Goal: Task Accomplishment & Management: Manage account settings

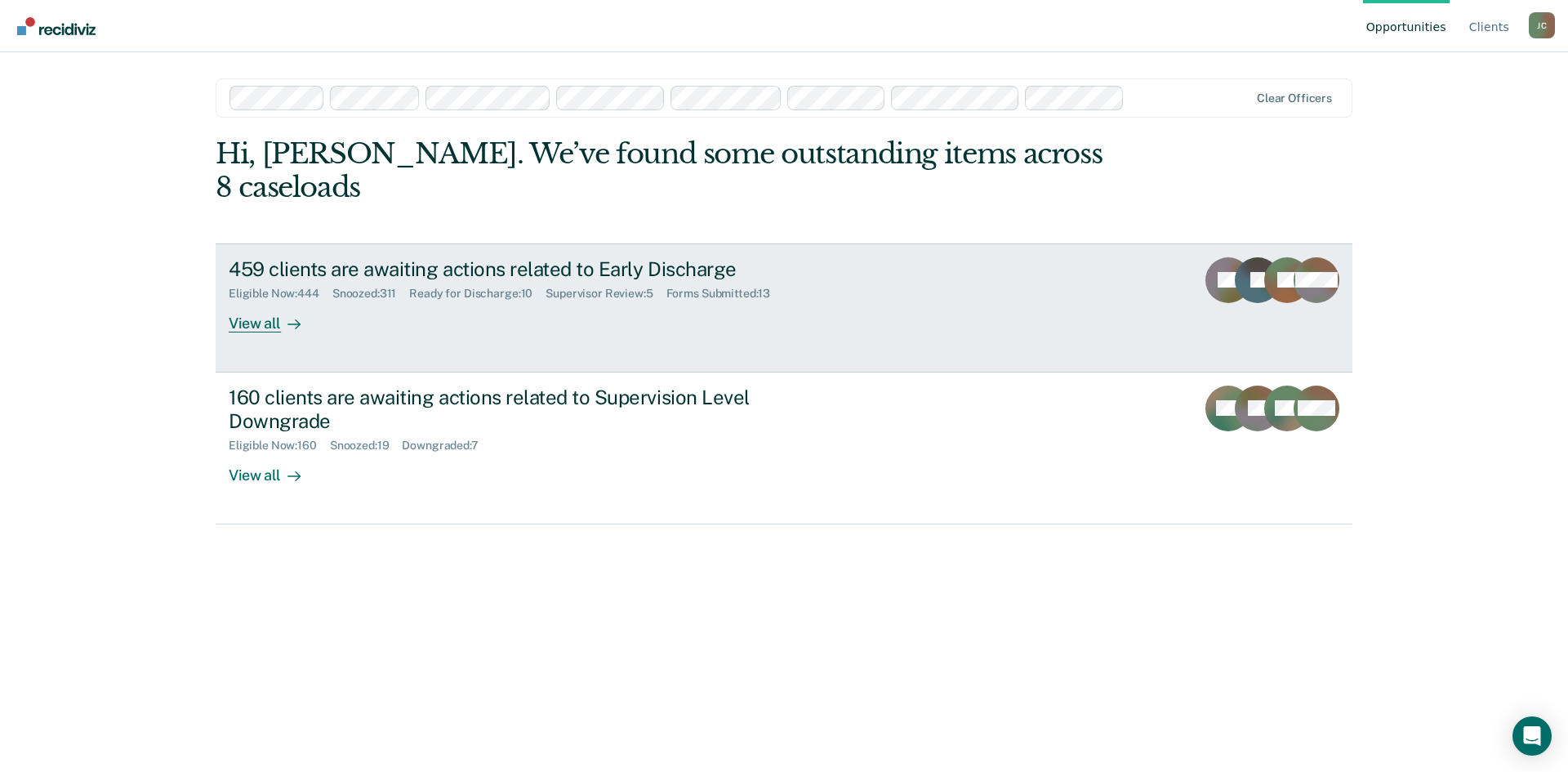
click at [650, 258] on div "459 clients are awaiting actions related to Early Discharge" at bounding box center [515, 269] width 574 height 24
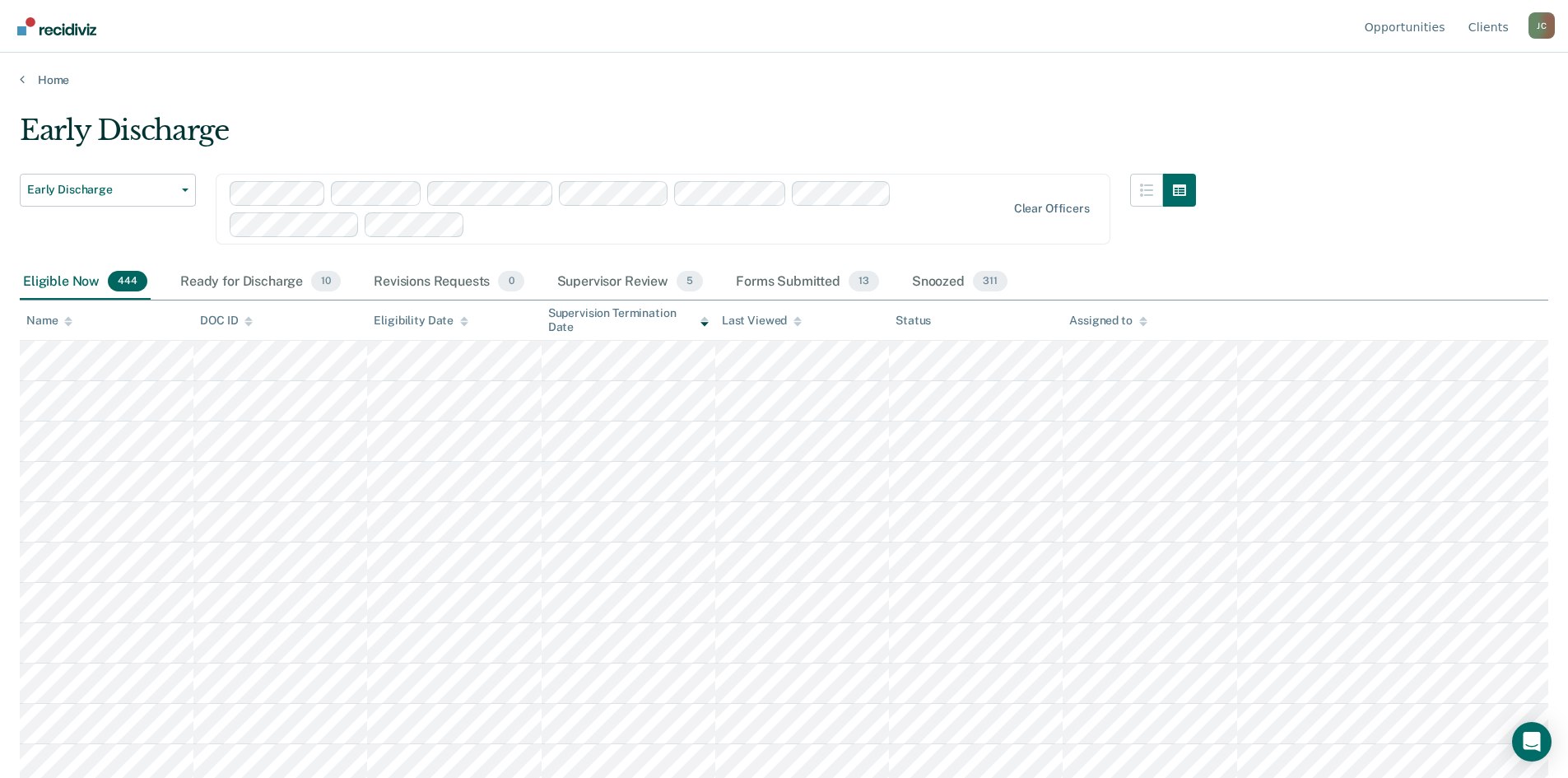
click at [628, 283] on div "Supervisor Review 5" at bounding box center [630, 282] width 153 height 36
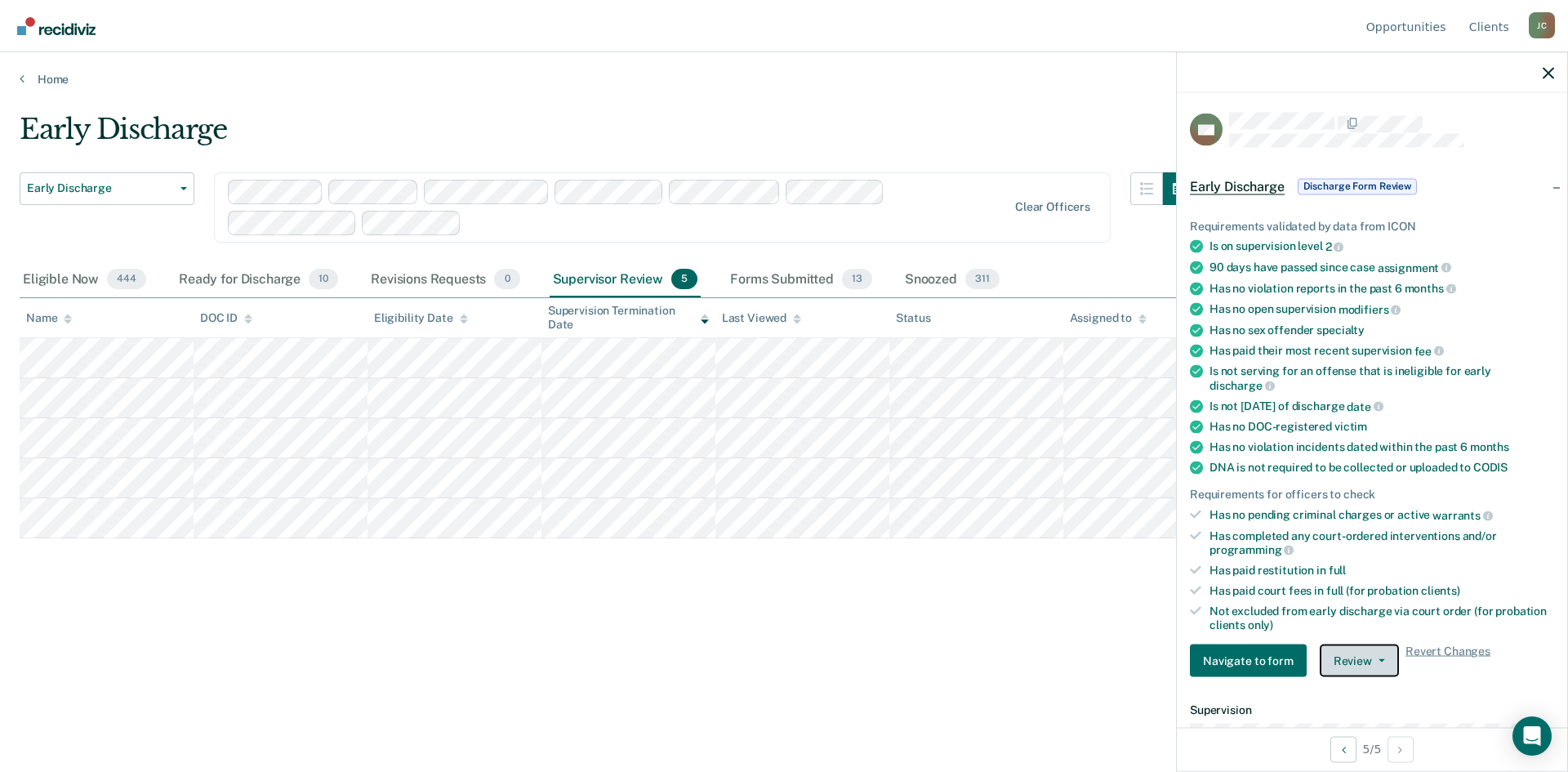
click at [1356, 651] on button "Review" at bounding box center [1359, 661] width 79 height 33
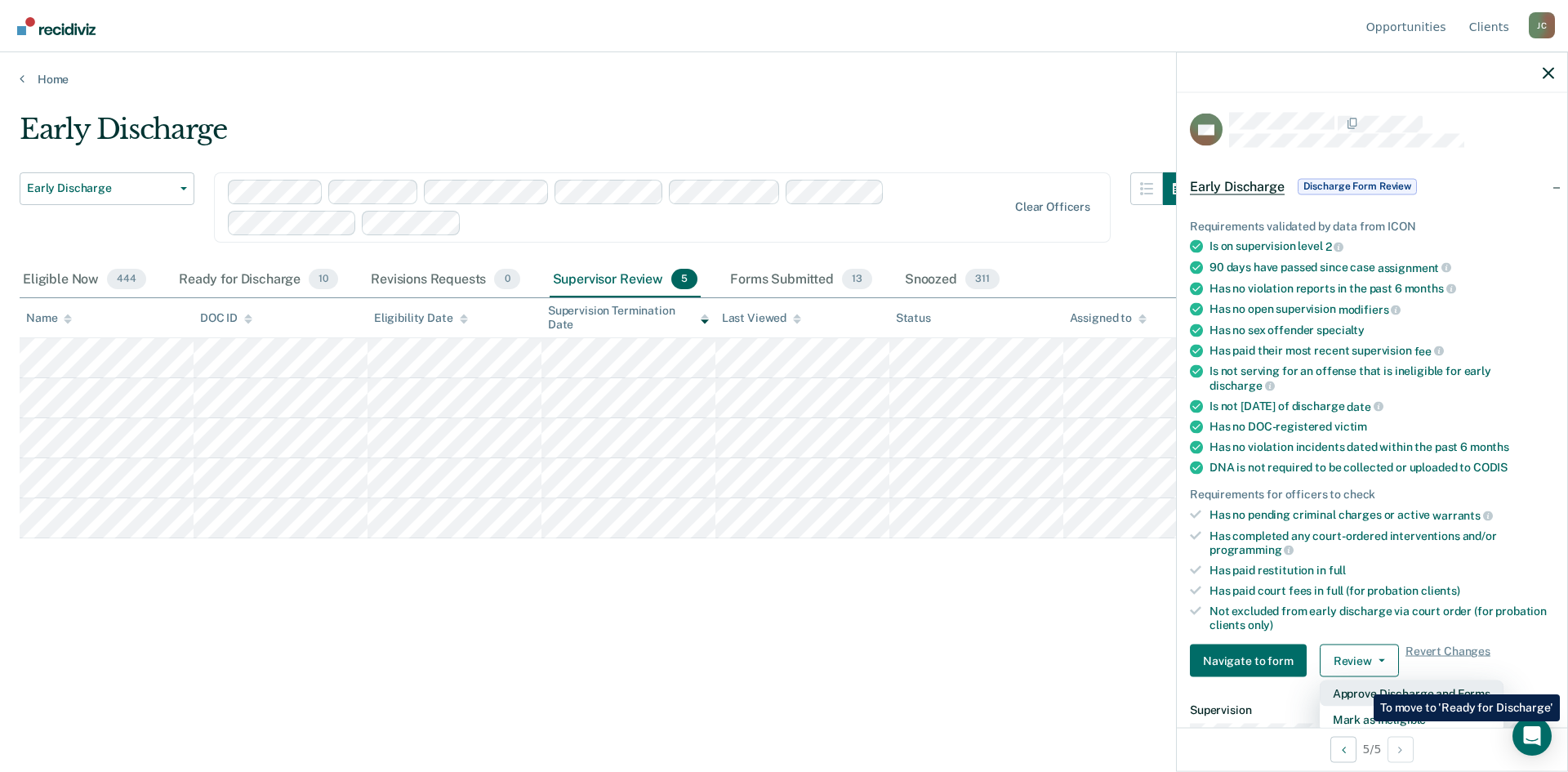
click at [1361, 683] on button "Approve Discharge and Forms" at bounding box center [1410, 693] width 184 height 26
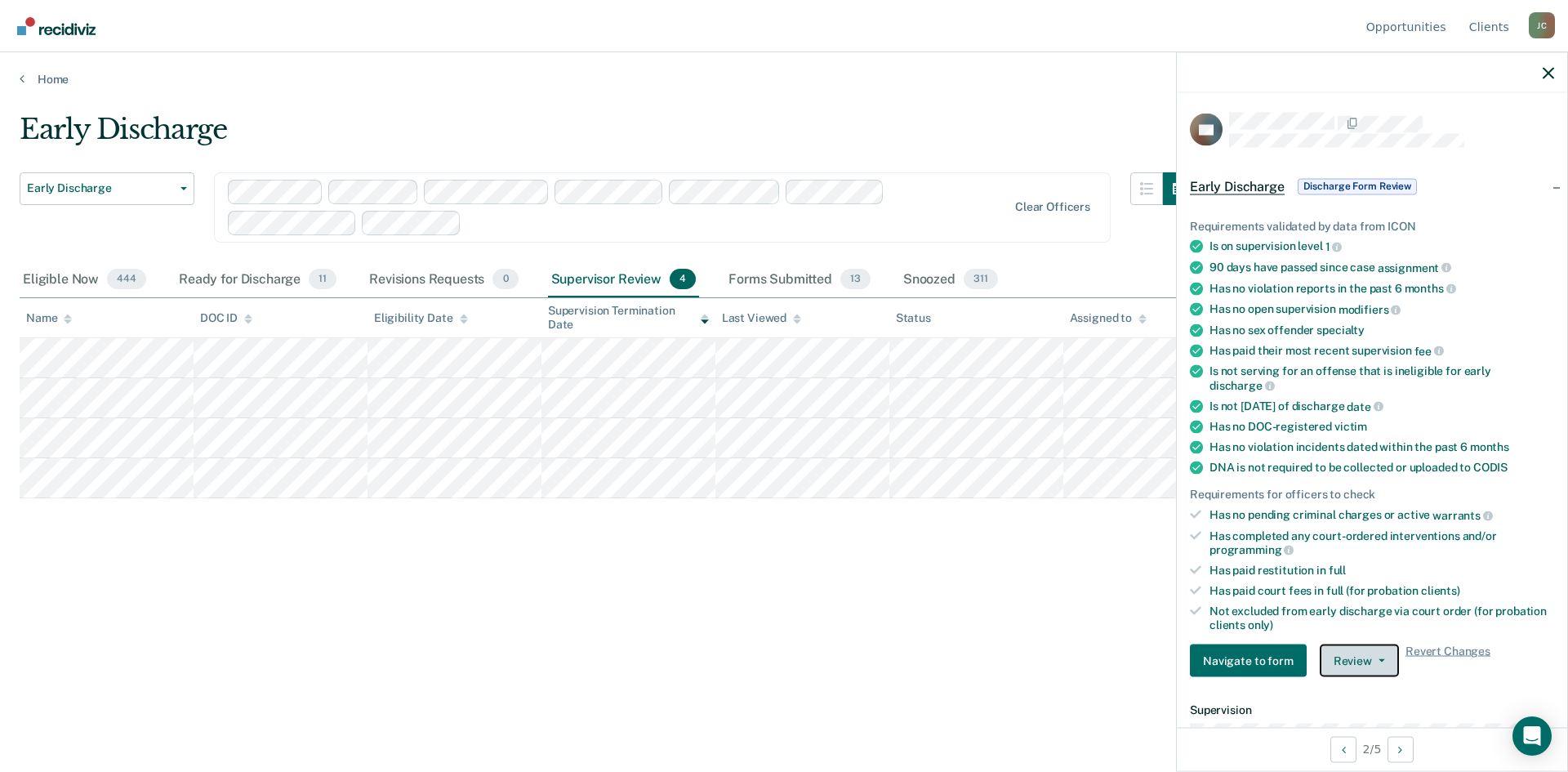
click at [1360, 660] on button "Review" at bounding box center [1359, 661] width 79 height 33
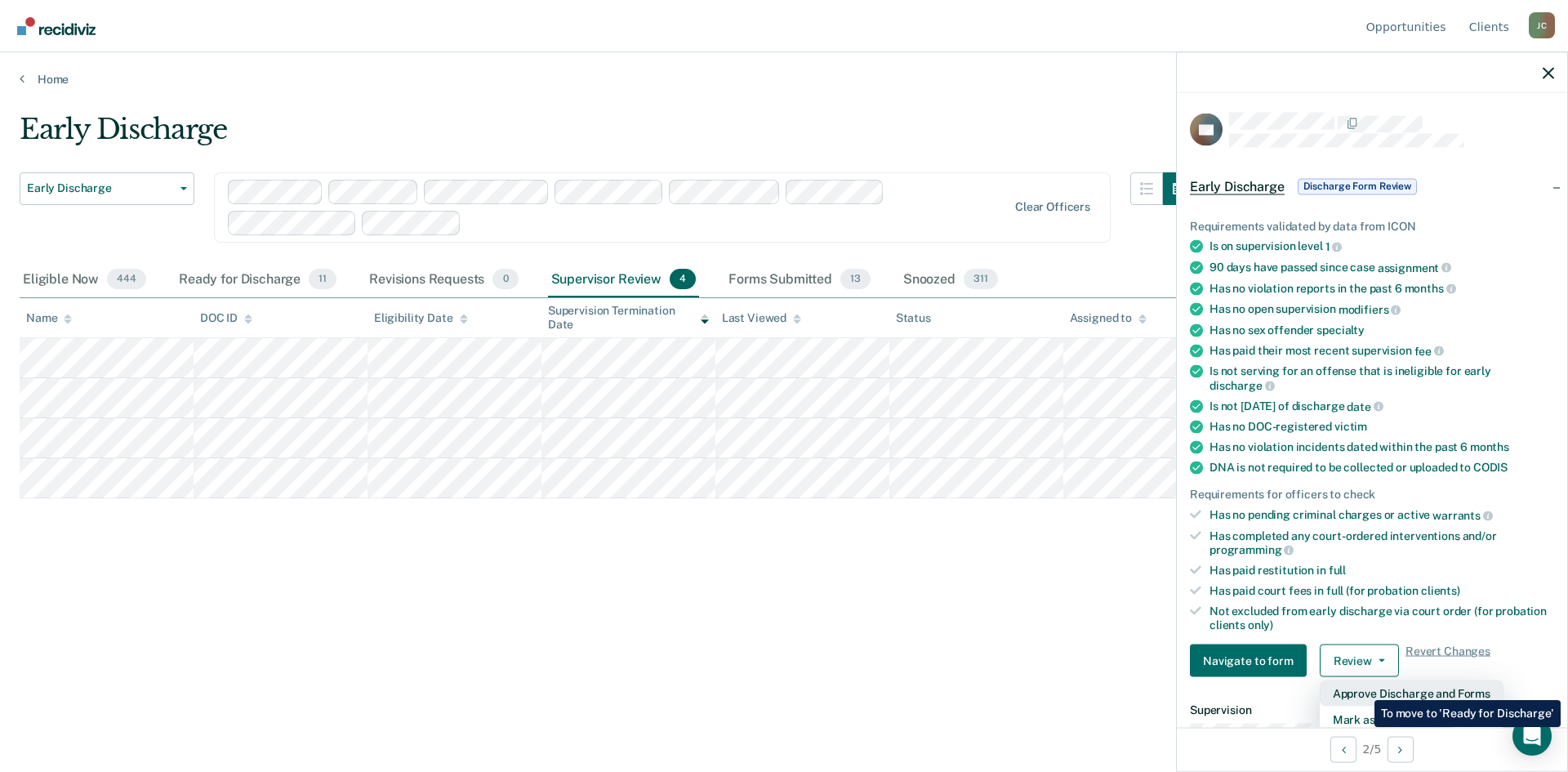
click at [1362, 688] on button "Approve Discharge and Forms" at bounding box center [1410, 693] width 184 height 26
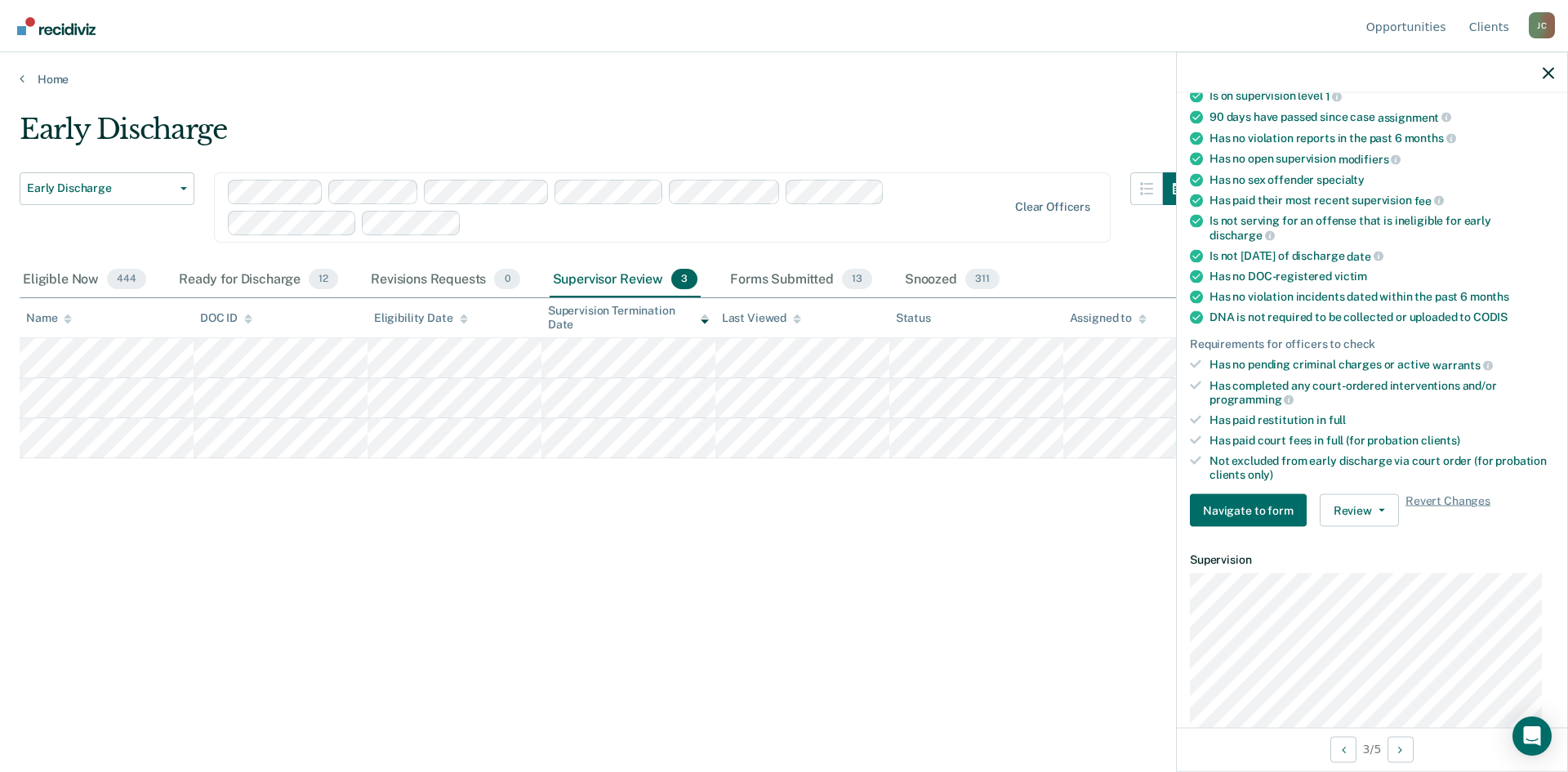
scroll to position [163, 0]
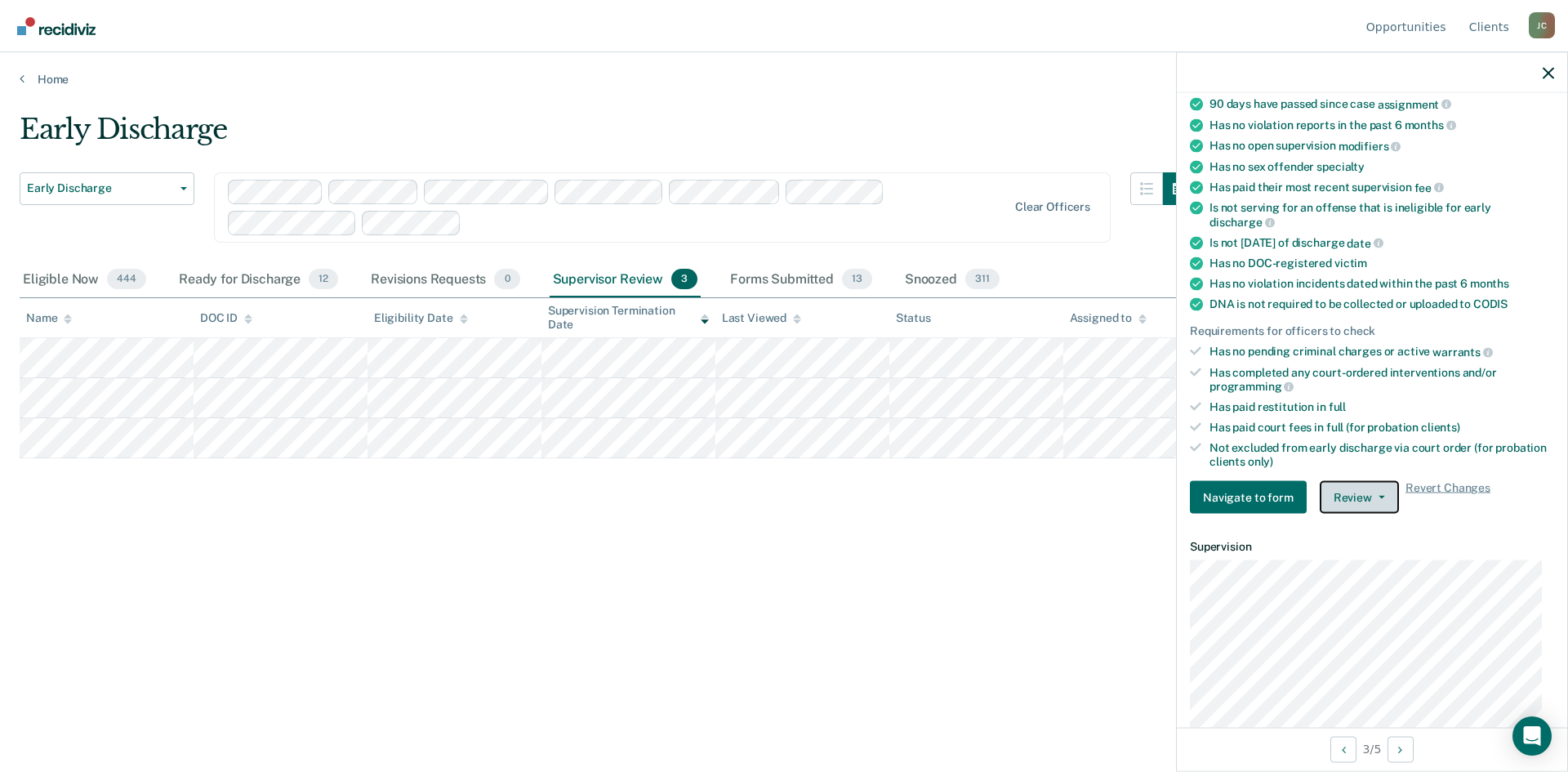
click at [1356, 494] on button "Review" at bounding box center [1359, 498] width 79 height 33
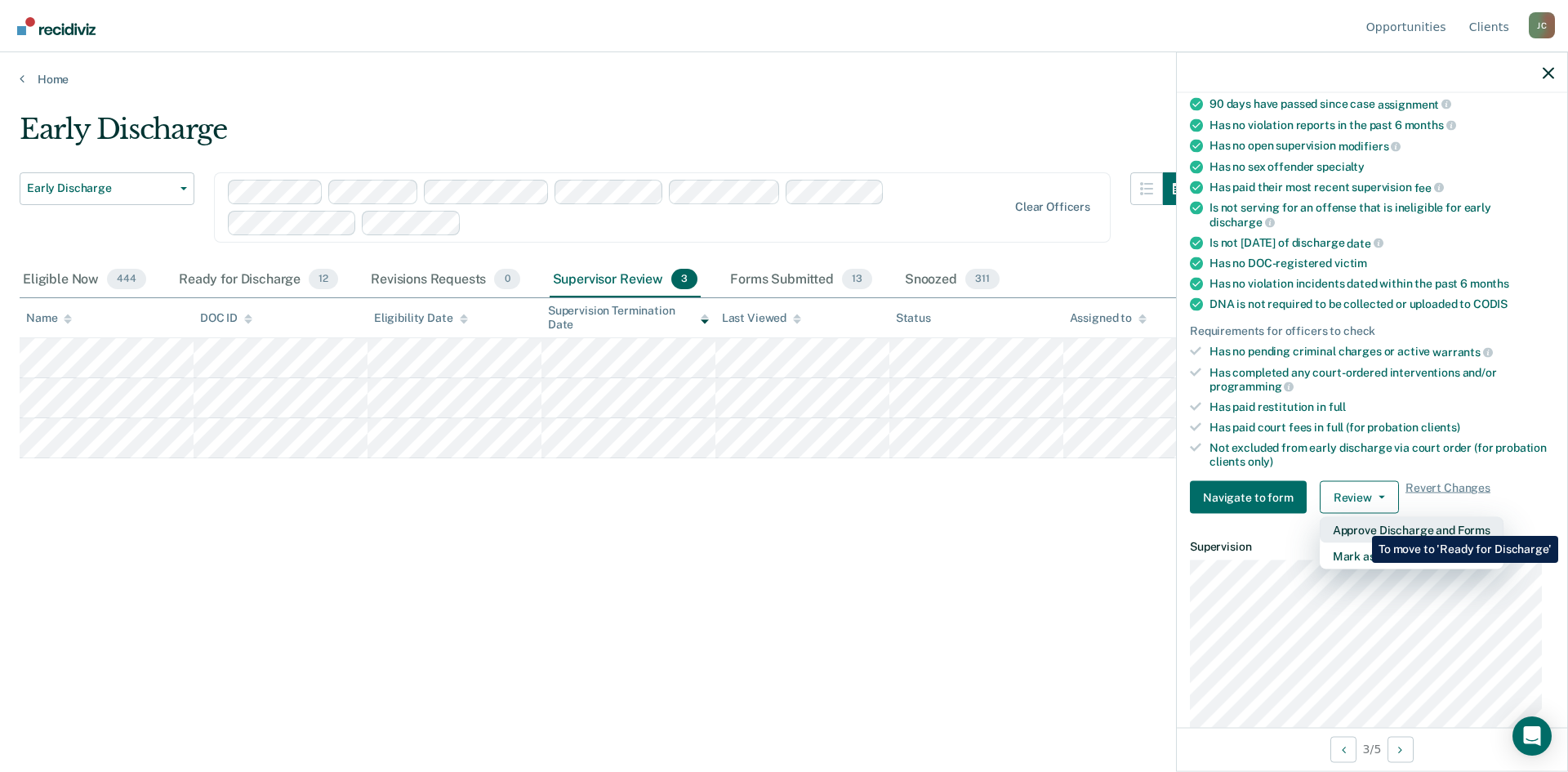
click at [1360, 524] on button "Approve Discharge and Forms" at bounding box center [1410, 530] width 184 height 26
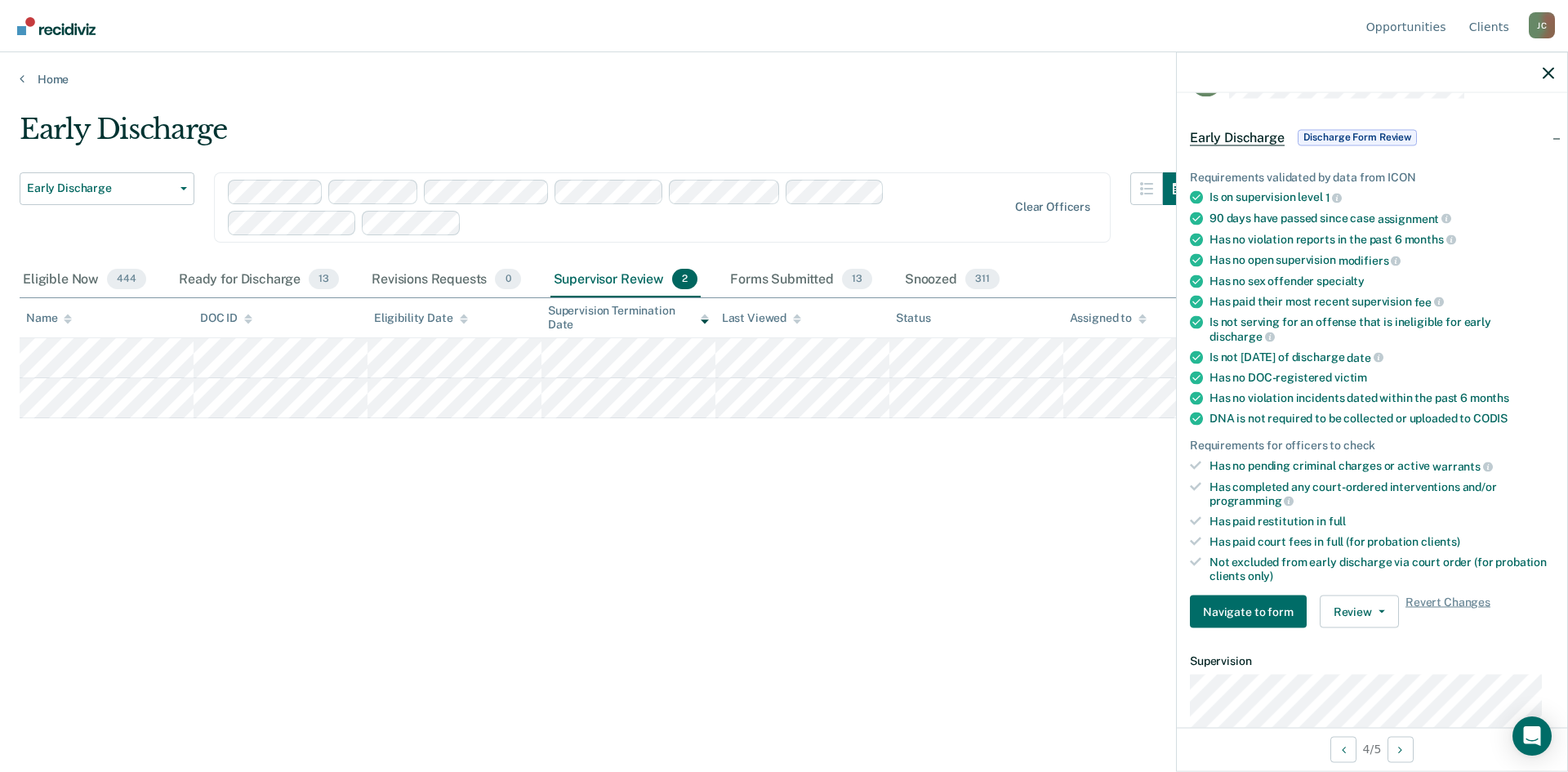
scroll to position [0, 0]
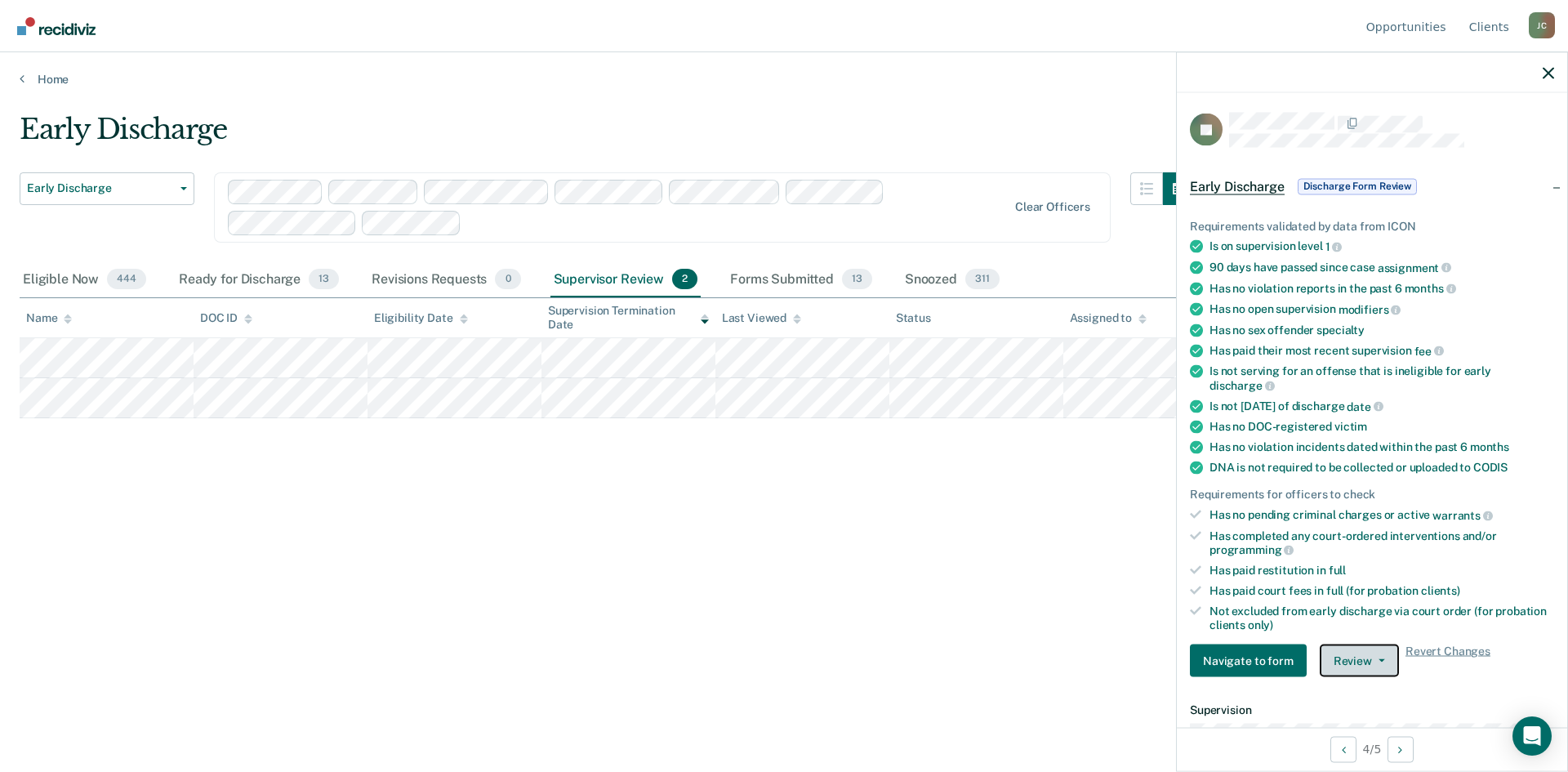
click at [1358, 657] on button "Review" at bounding box center [1359, 661] width 79 height 33
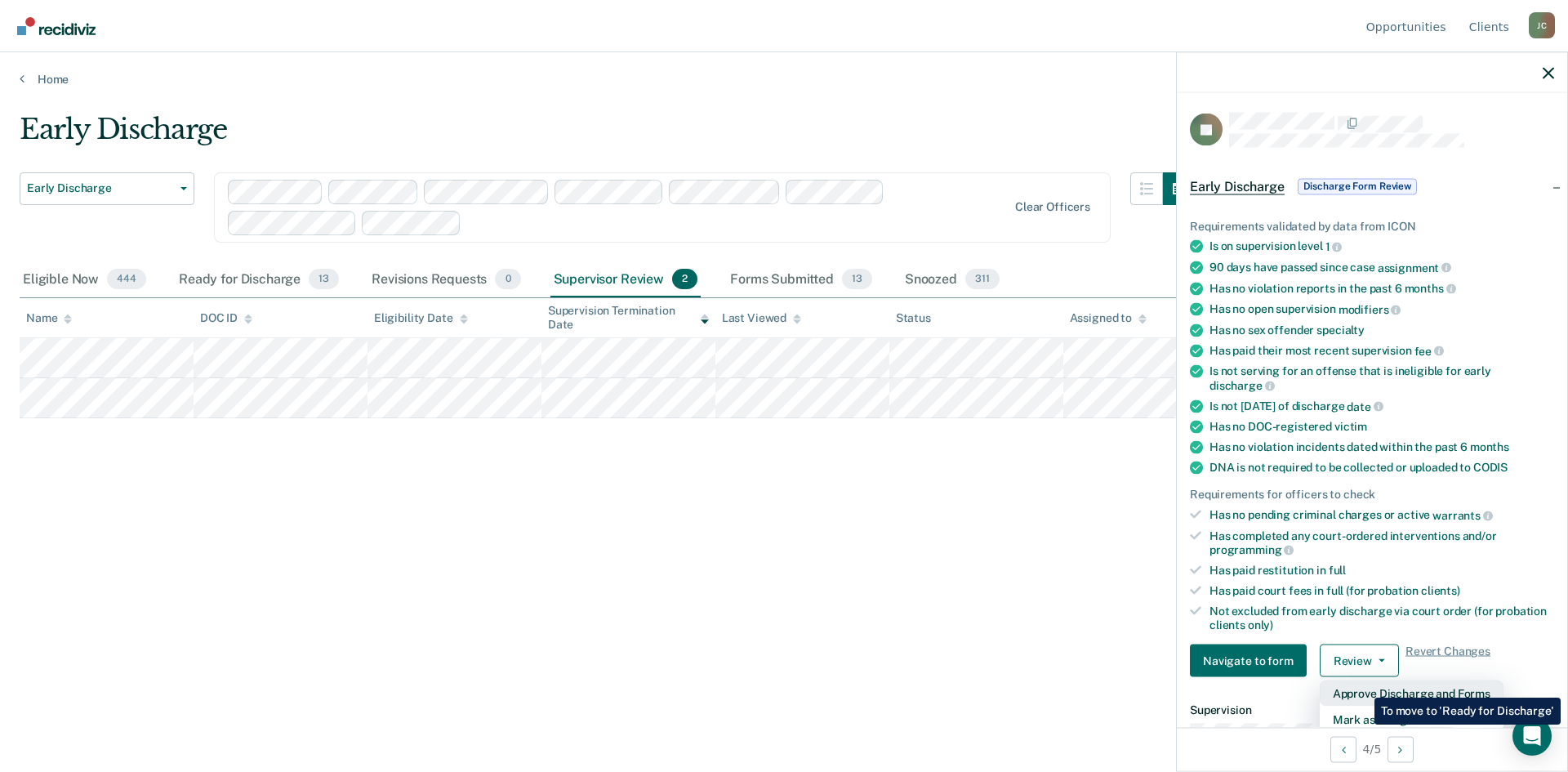
click at [1362, 685] on button "Approve Discharge and Forms" at bounding box center [1410, 693] width 184 height 26
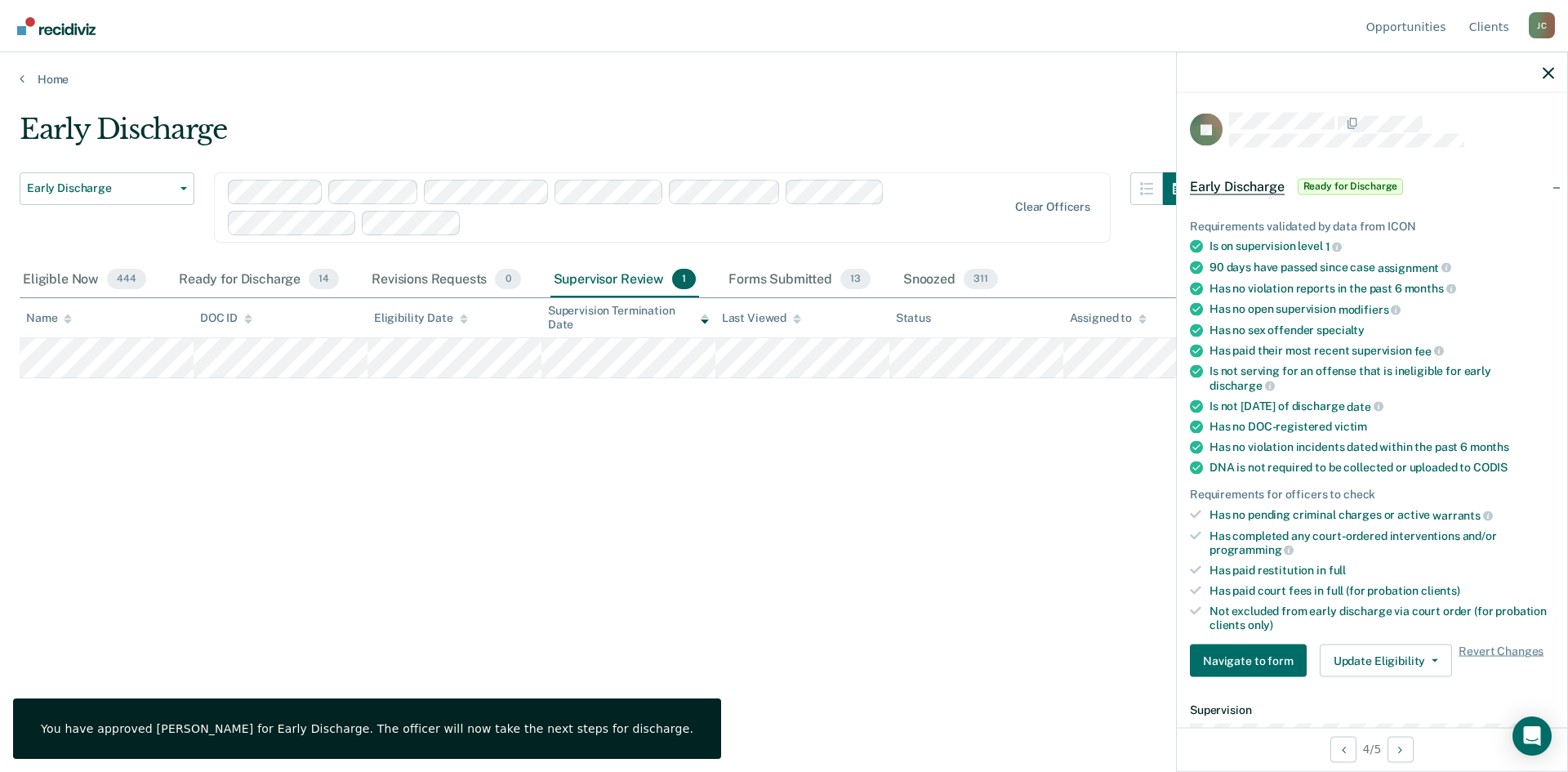
click at [940, 594] on div "Early Discharge Early Discharge Early Discharge Supervision Level Downgrade Cle…" at bounding box center [783, 381] width 1529 height 536
click at [1546, 74] on icon "button" at bounding box center [1548, 73] width 12 height 12
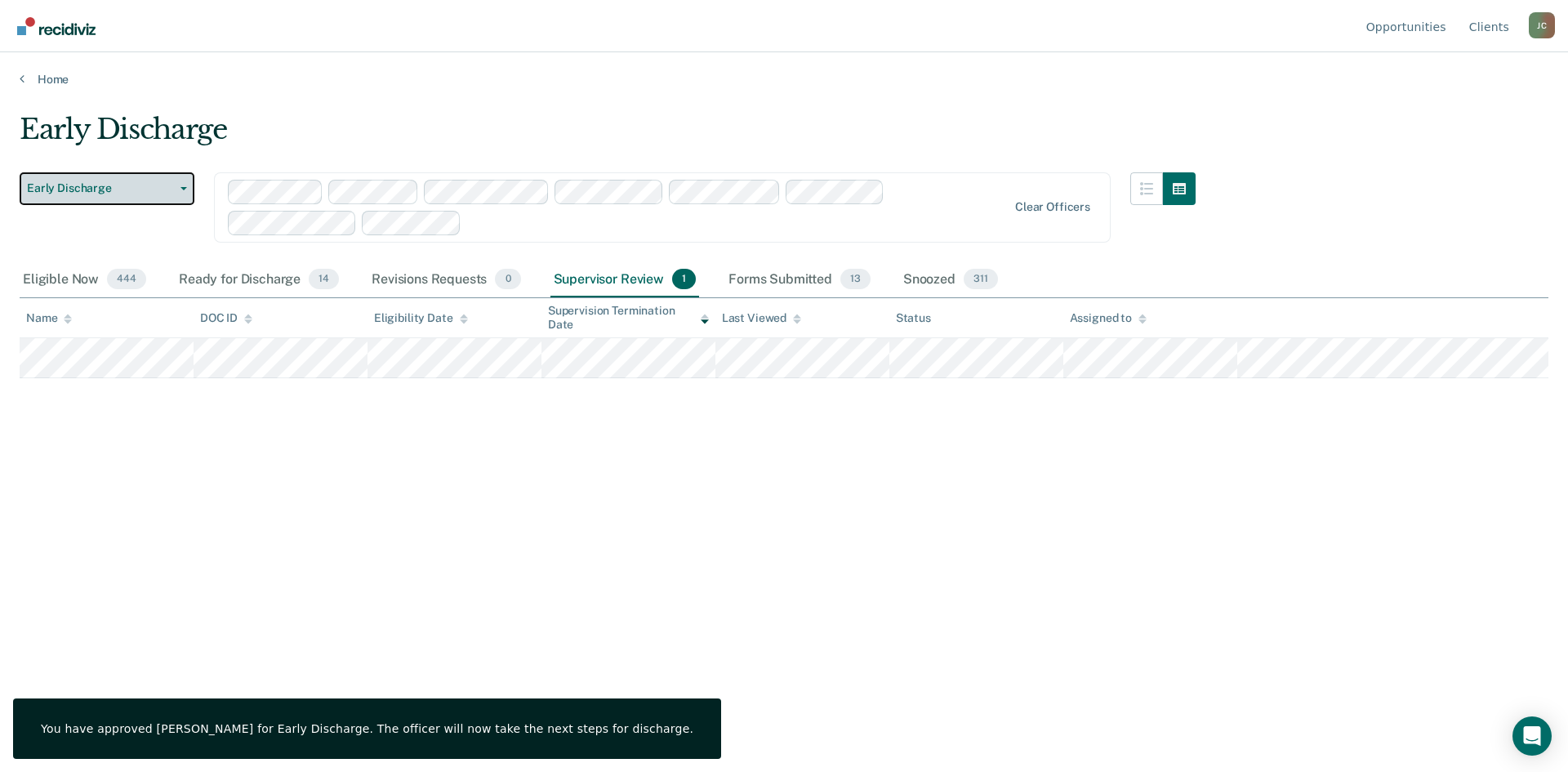
click at [131, 187] on span "Early Discharge" at bounding box center [100, 188] width 147 height 13
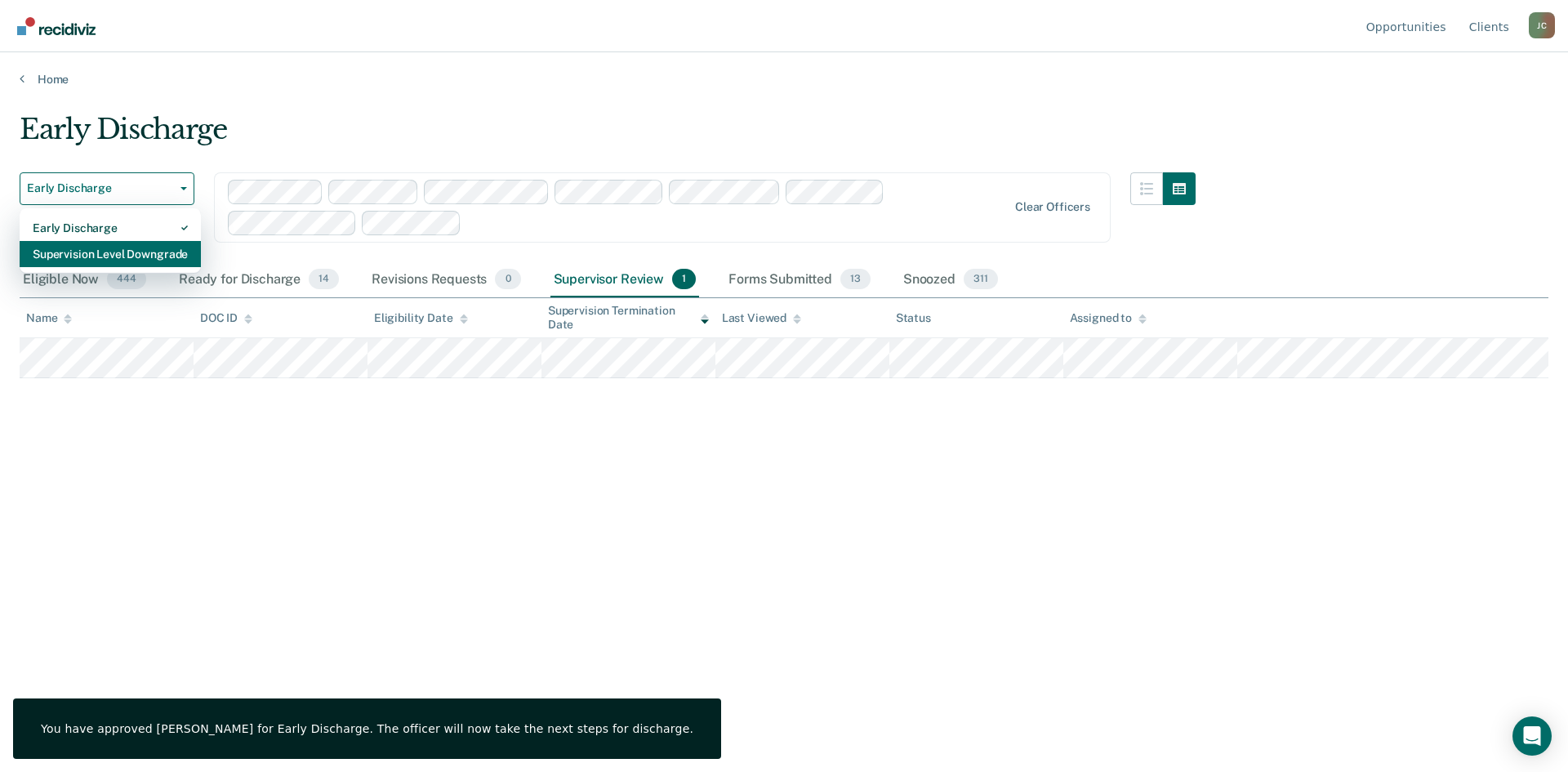
click at [129, 258] on div "Supervision Level Downgrade" at bounding box center [110, 254] width 155 height 26
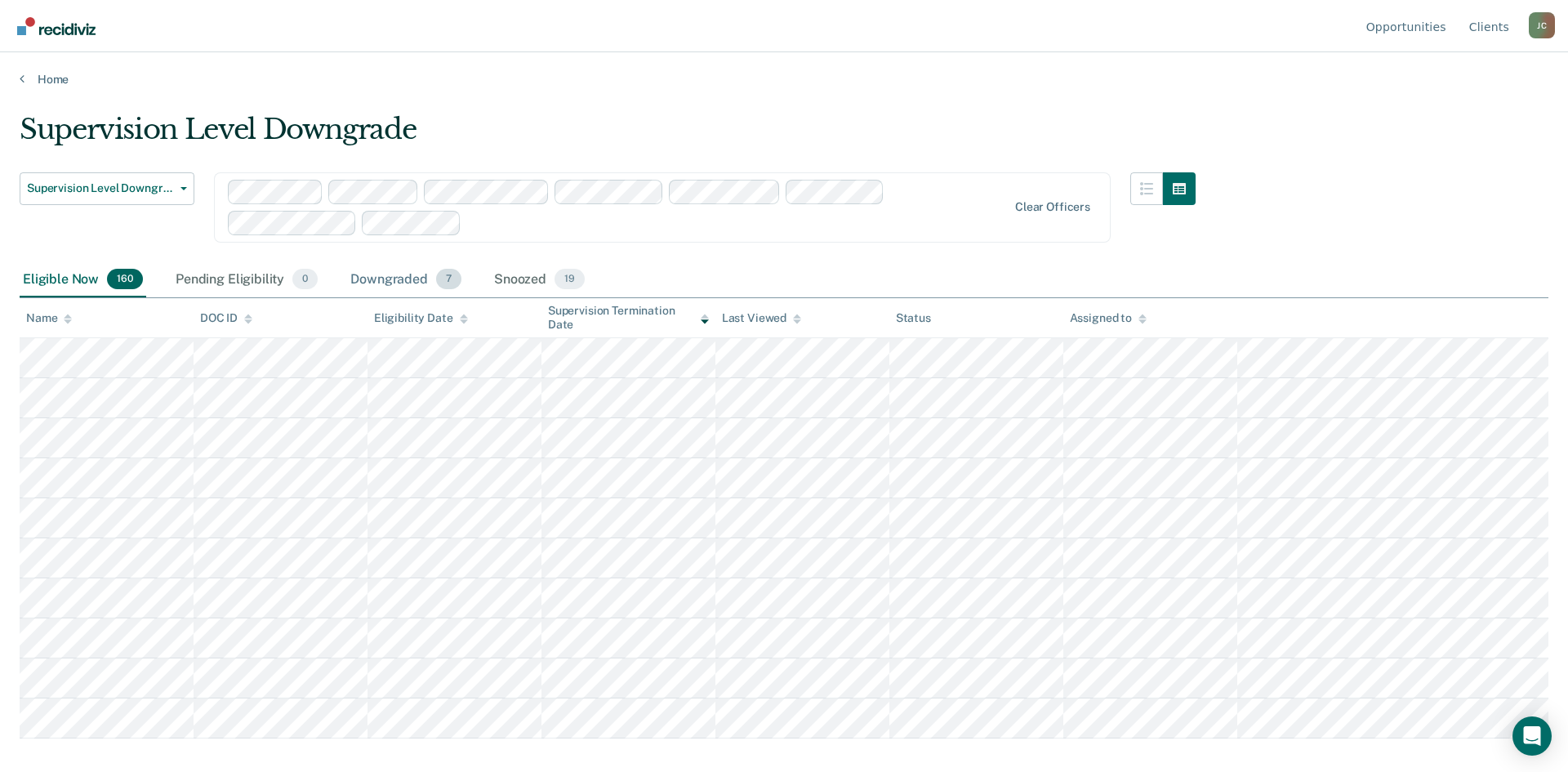
click at [405, 275] on div "Downgraded 7" at bounding box center [405, 280] width 117 height 36
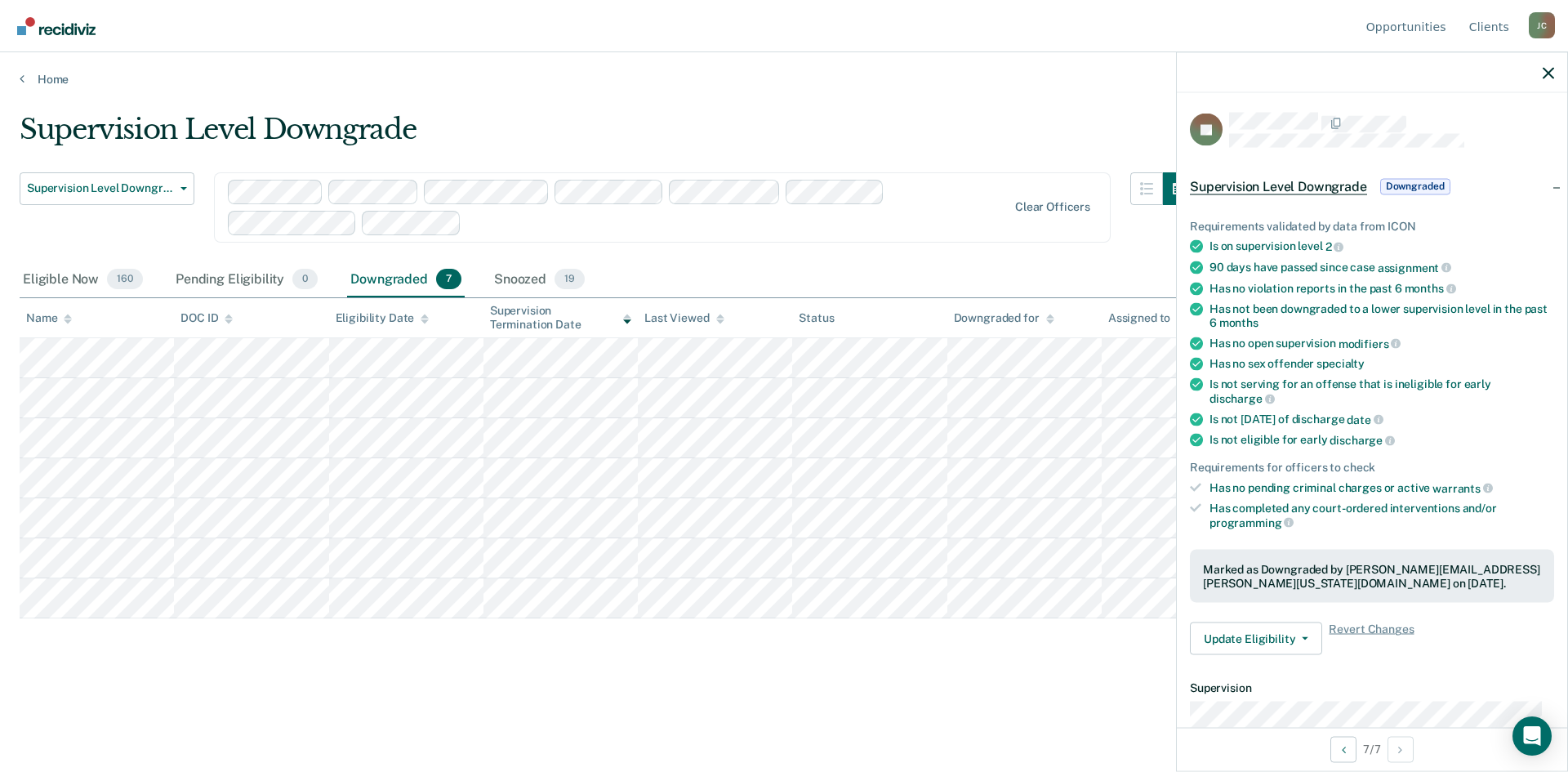
click at [714, 64] on div "Home" at bounding box center [784, 69] width 1568 height 35
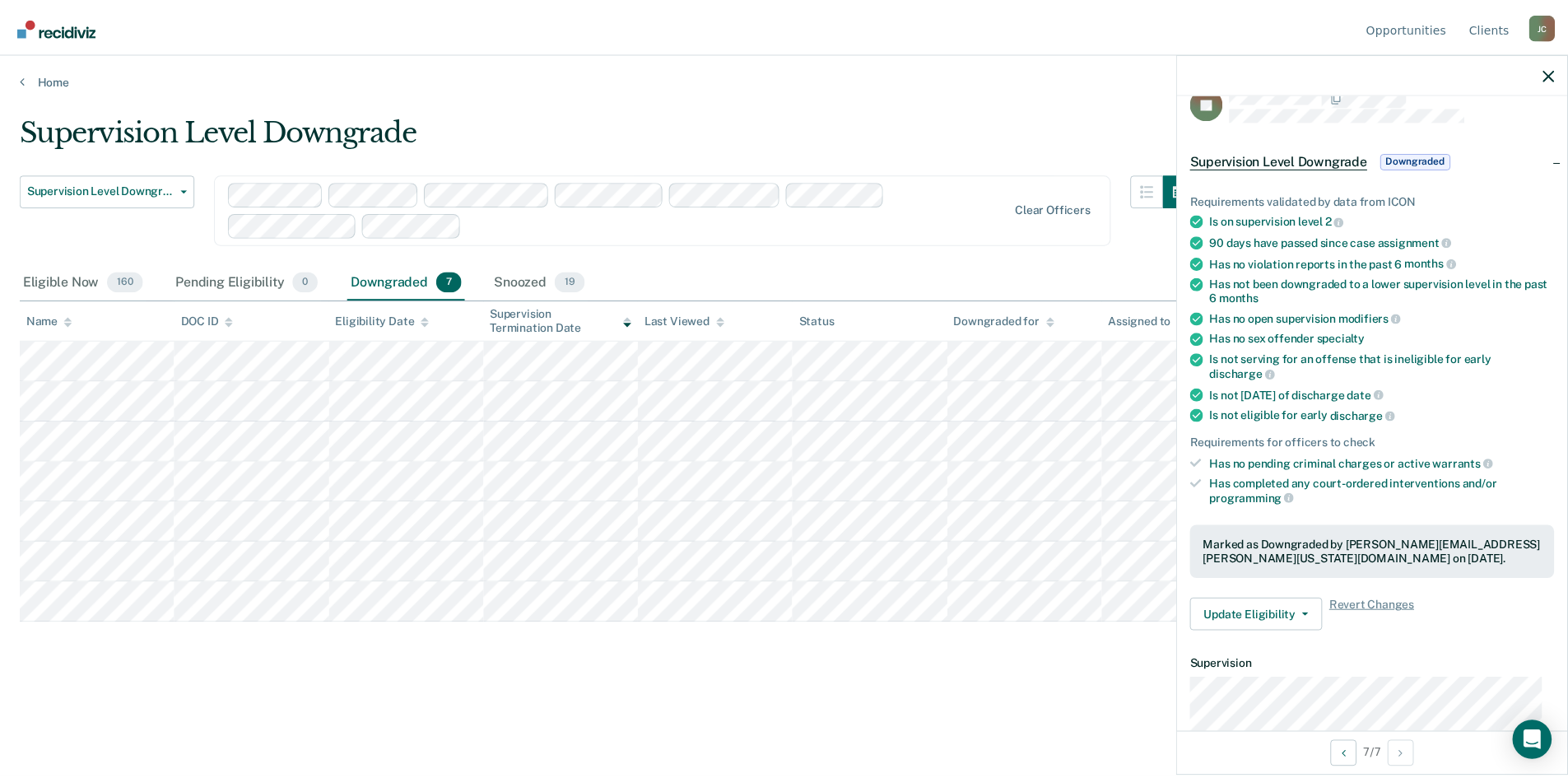
scroll to position [82, 0]
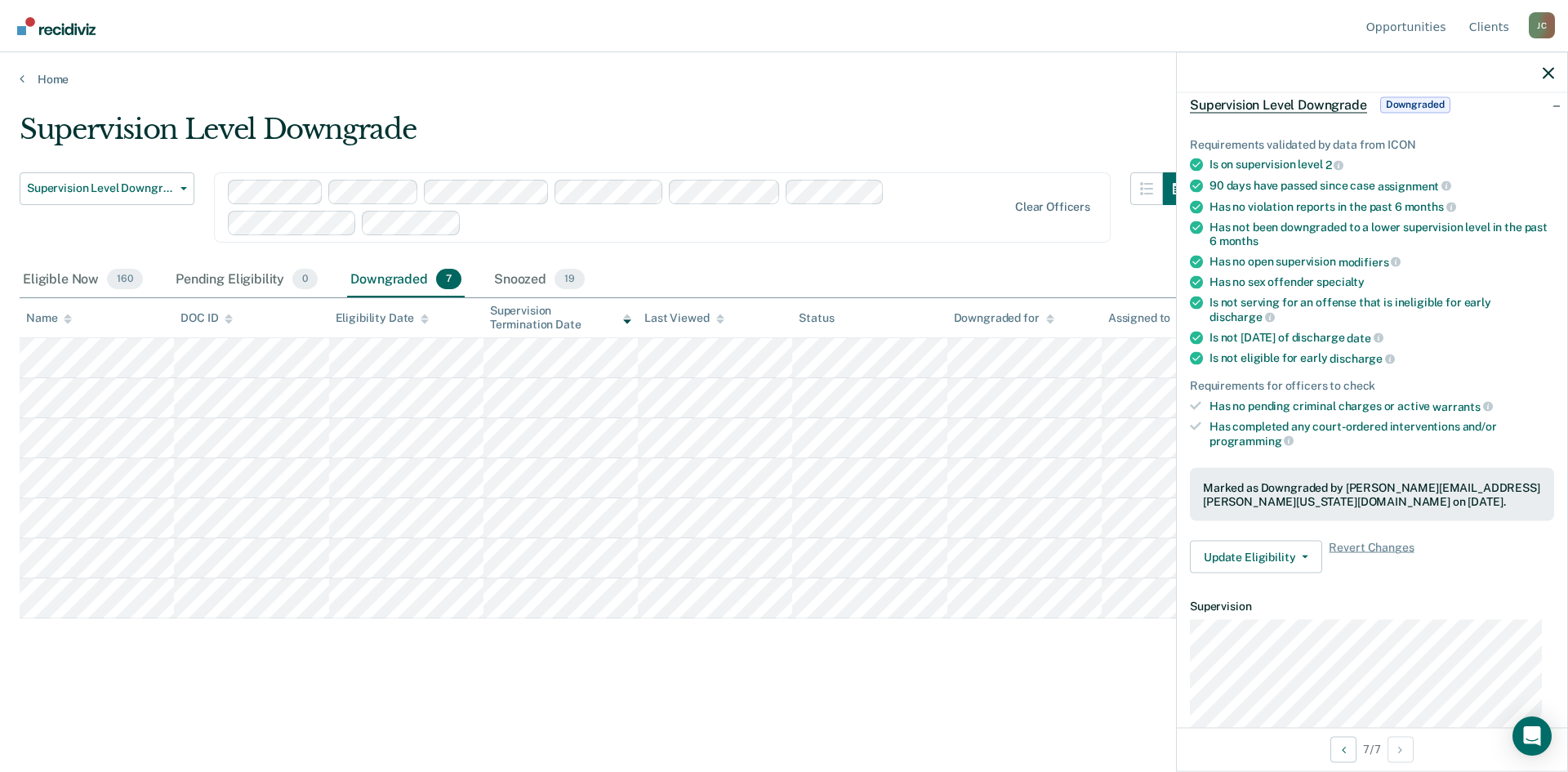
click at [792, 105] on main "Supervision Level Downgrade Supervision Level Downgrade Early Discharge Supervi…" at bounding box center [784, 427] width 1568 height 681
click at [1547, 75] on icon "button" at bounding box center [1548, 73] width 12 height 12
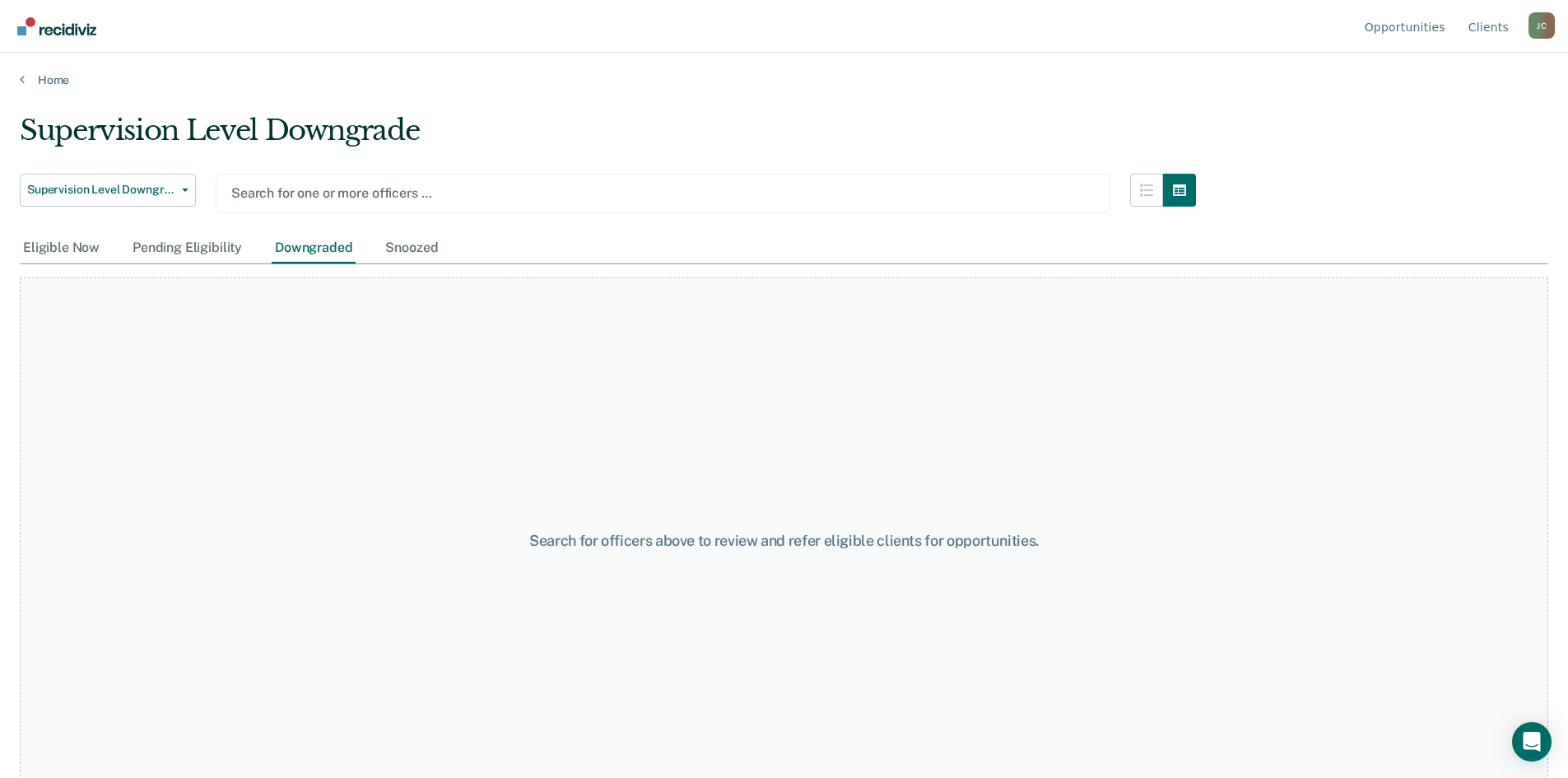
click at [431, 190] on div at bounding box center [663, 194] width 864 height 19
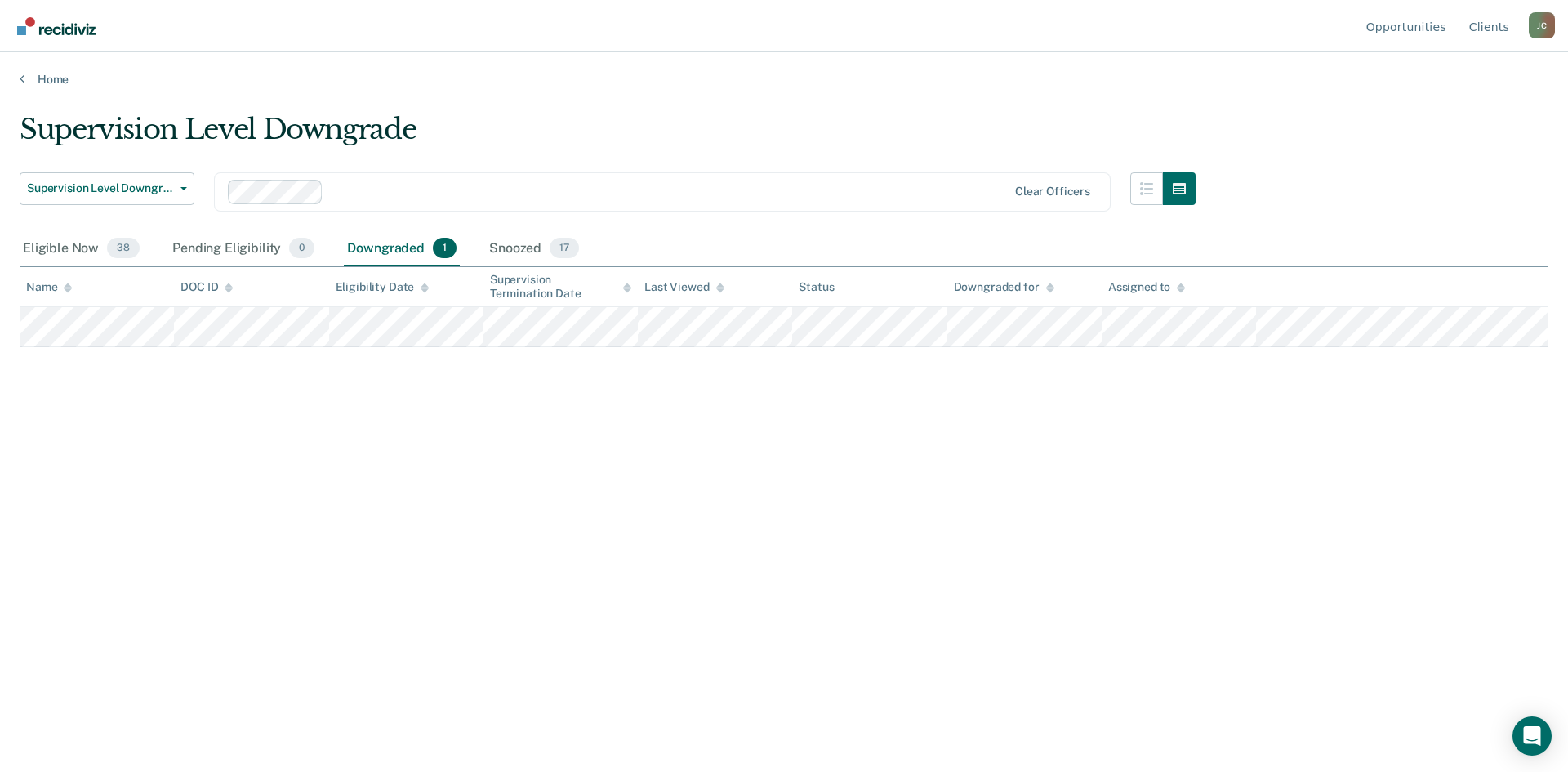
click at [386, 248] on div "Downgraded 1" at bounding box center [402, 249] width 116 height 36
click at [502, 246] on div "Snoozed 17" at bounding box center [534, 249] width 96 height 36
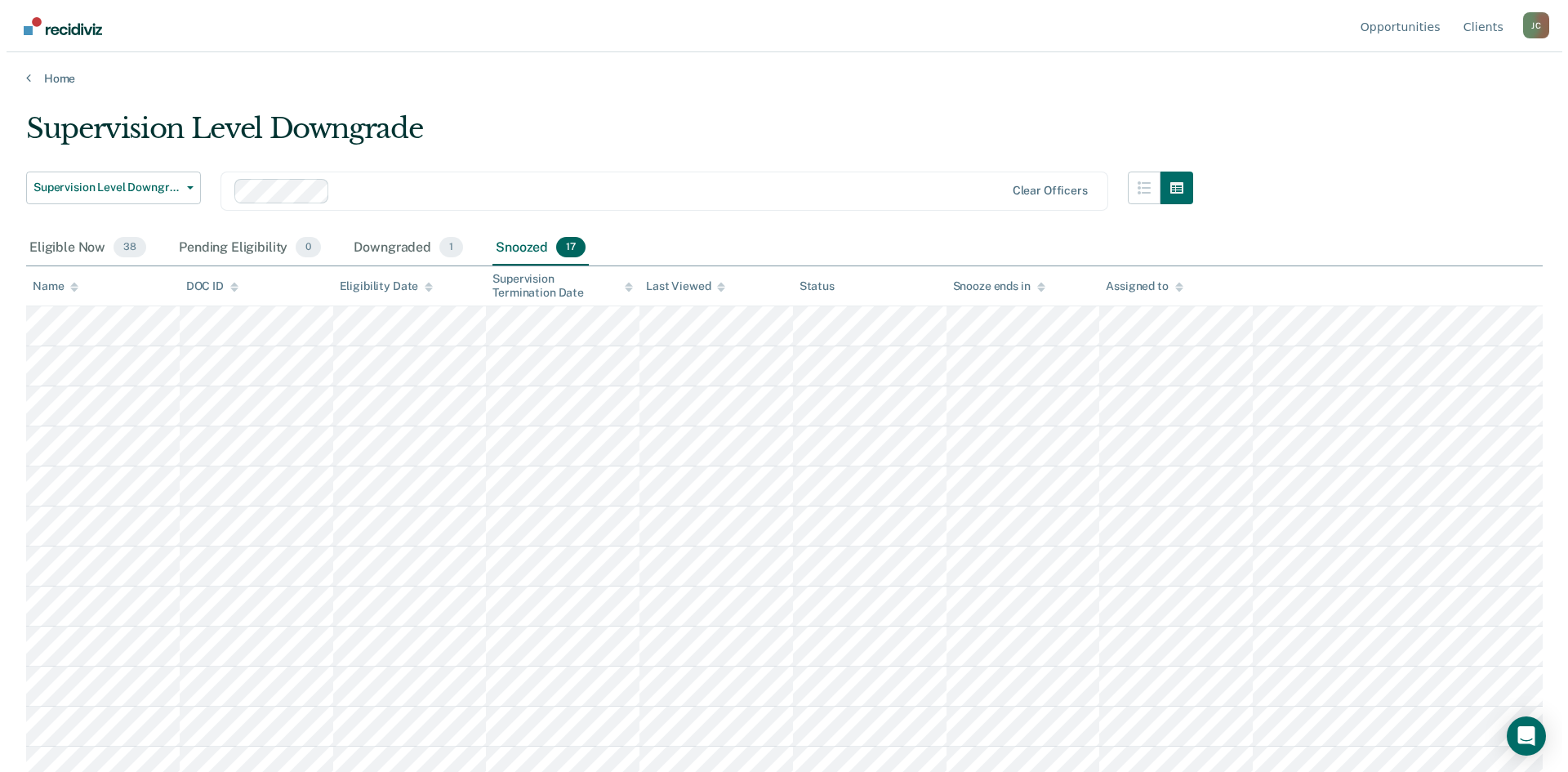
scroll to position [0, 0]
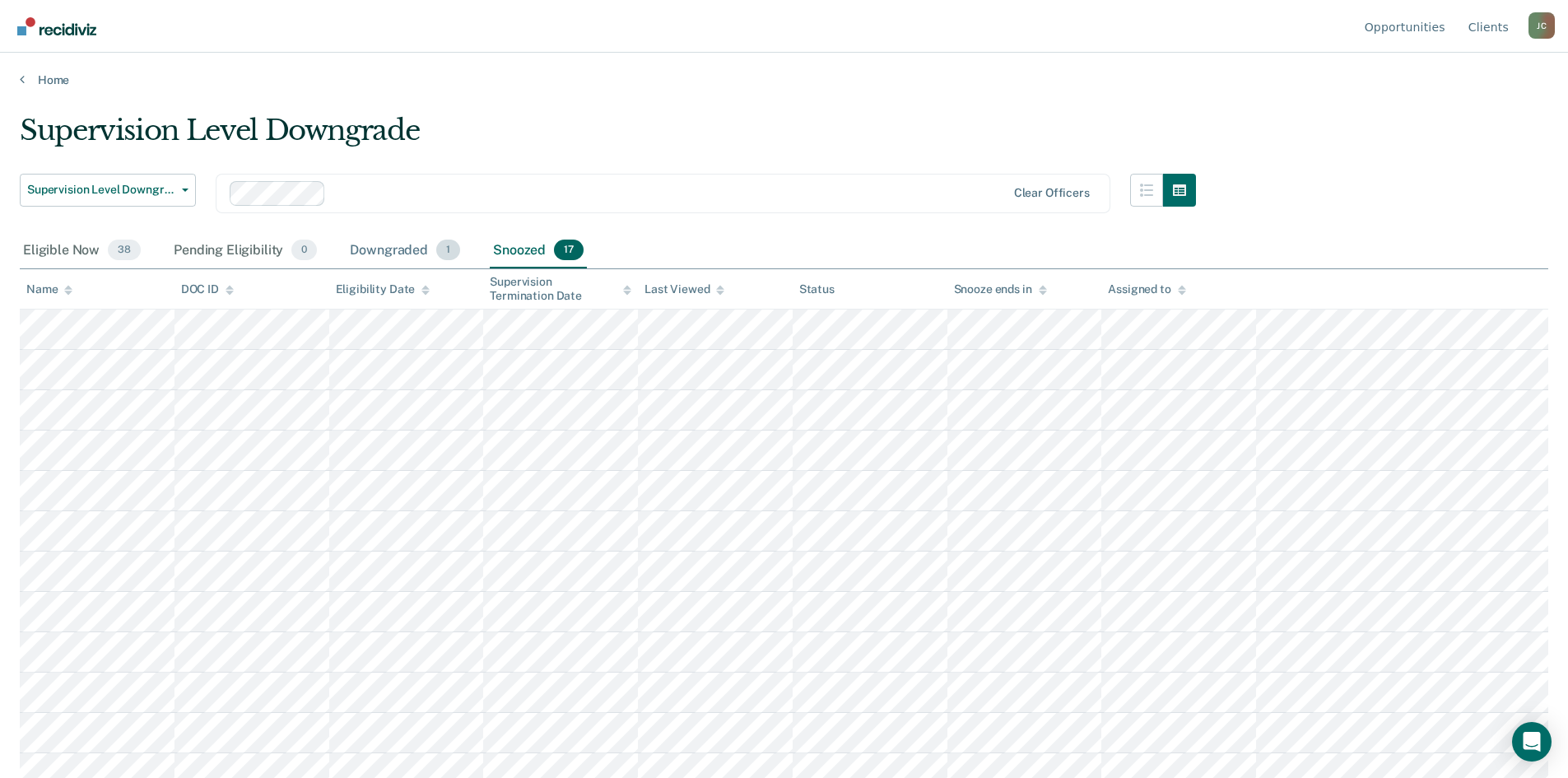
click at [386, 254] on div "Downgraded 1" at bounding box center [405, 251] width 117 height 36
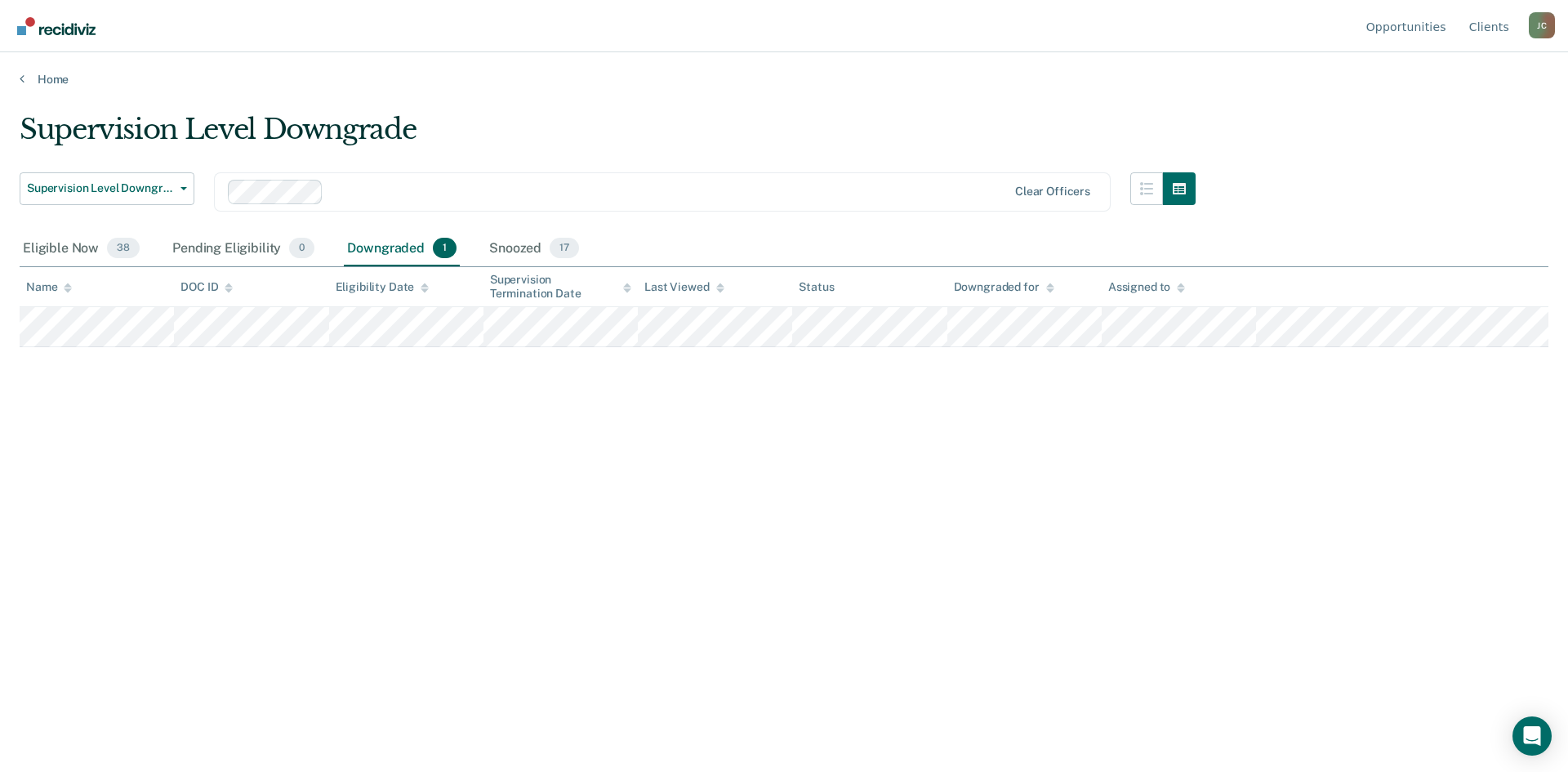
click at [705, 65] on div "Home" at bounding box center [784, 69] width 1568 height 35
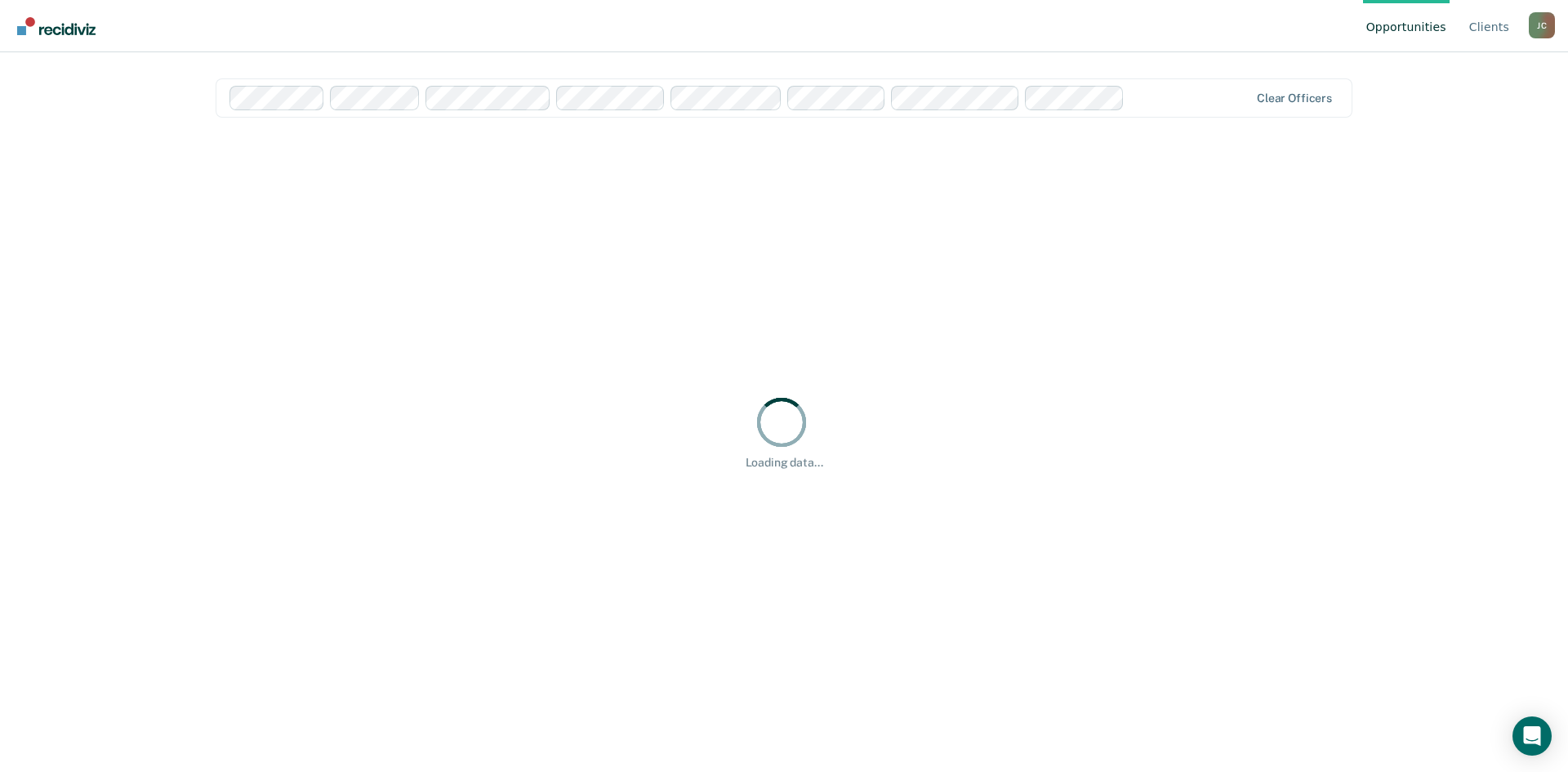
click at [143, 80] on div "Opportunities Client s Julie Cullen J C Profile How it works Log Out Clear offi…" at bounding box center [784, 386] width 1568 height 772
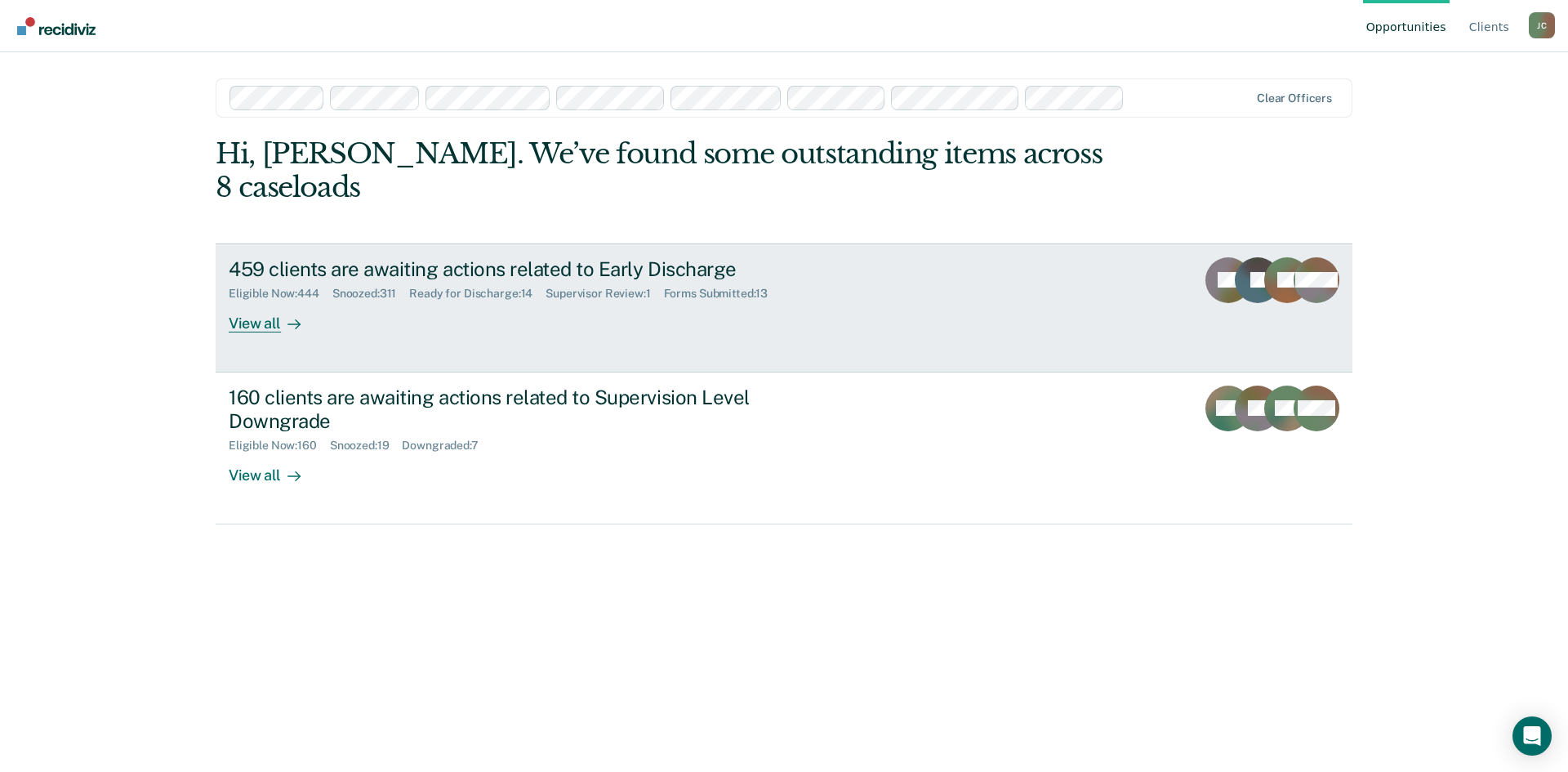
click at [482, 258] on div "459 clients are awaiting actions related to Early Discharge" at bounding box center [515, 269] width 574 height 24
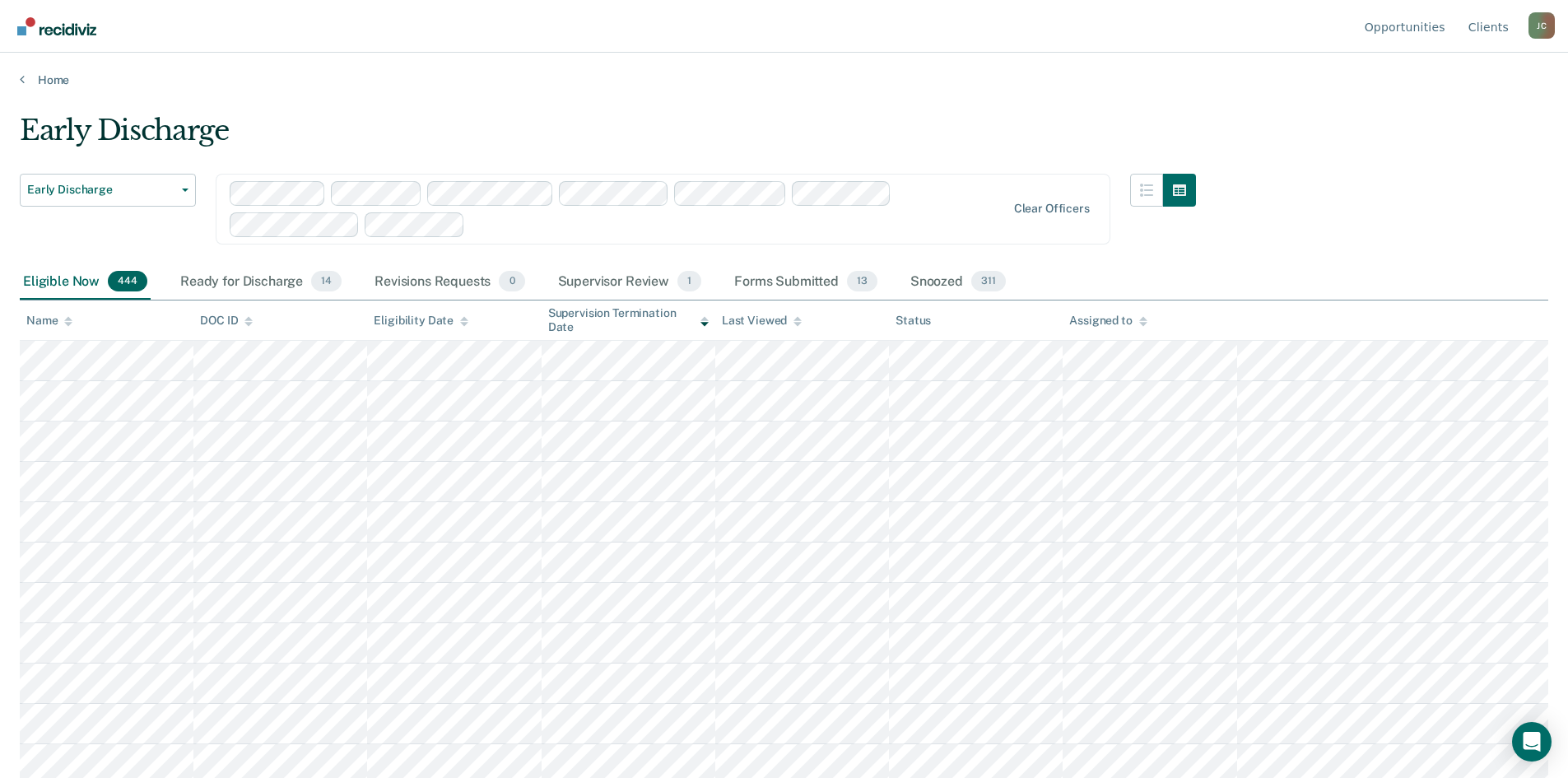
click at [1083, 201] on div "Clear officers" at bounding box center [663, 208] width 895 height 71
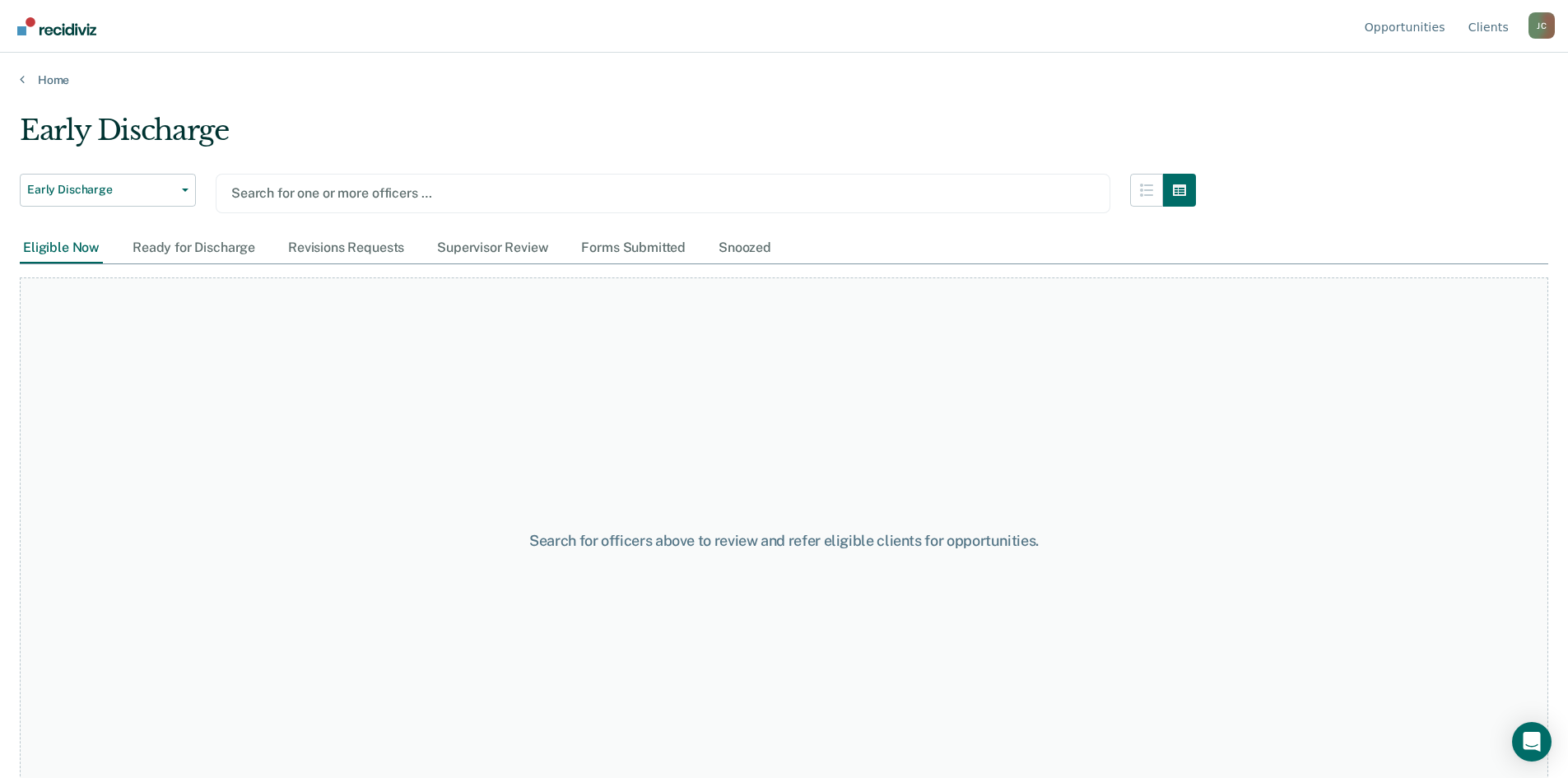
click at [68, 247] on div "Eligible Now" at bounding box center [61, 248] width 83 height 30
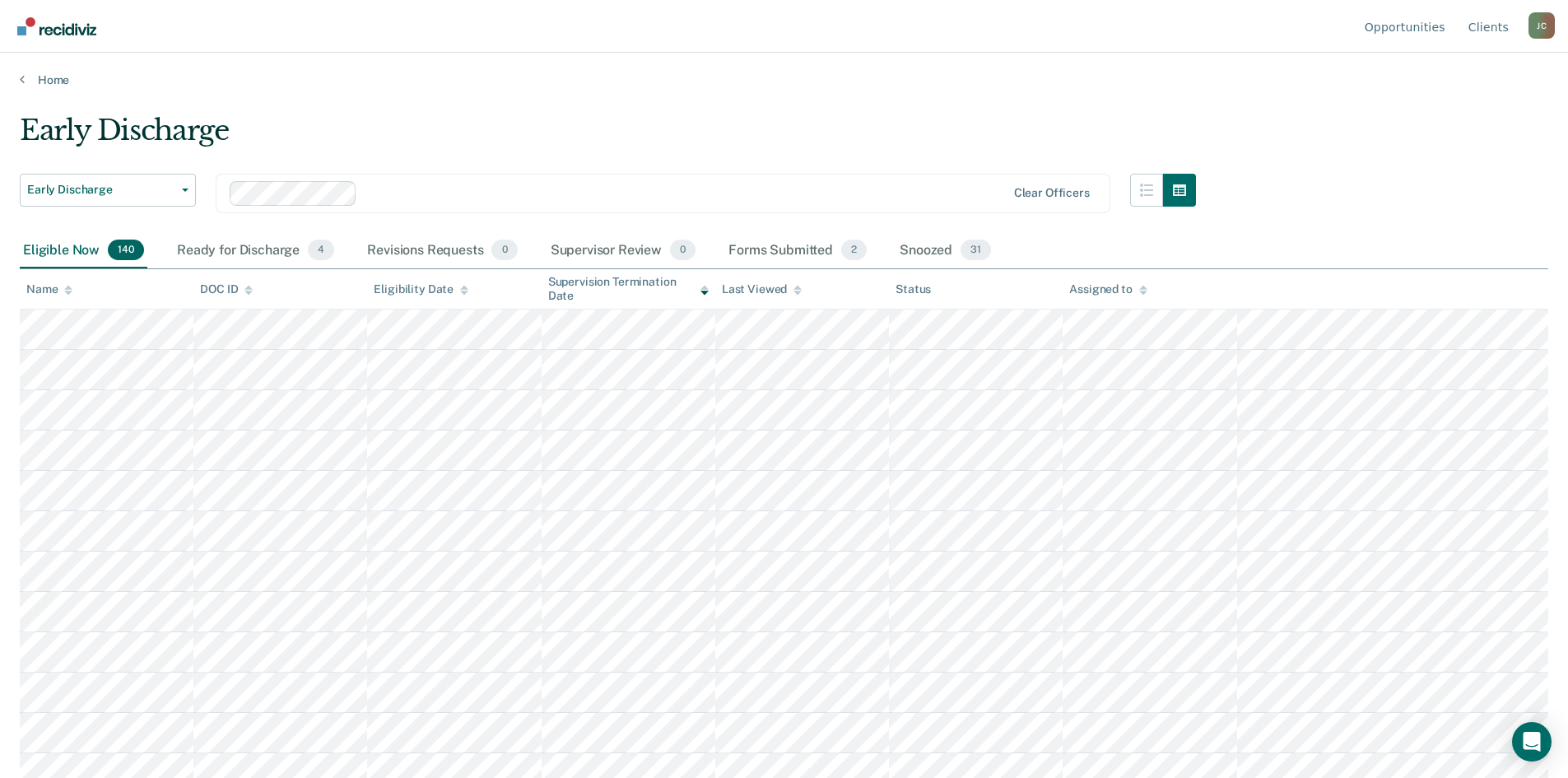
click at [69, 294] on icon at bounding box center [68, 293] width 8 height 4
click at [926, 248] on div "Snoozed 31" at bounding box center [945, 251] width 98 height 36
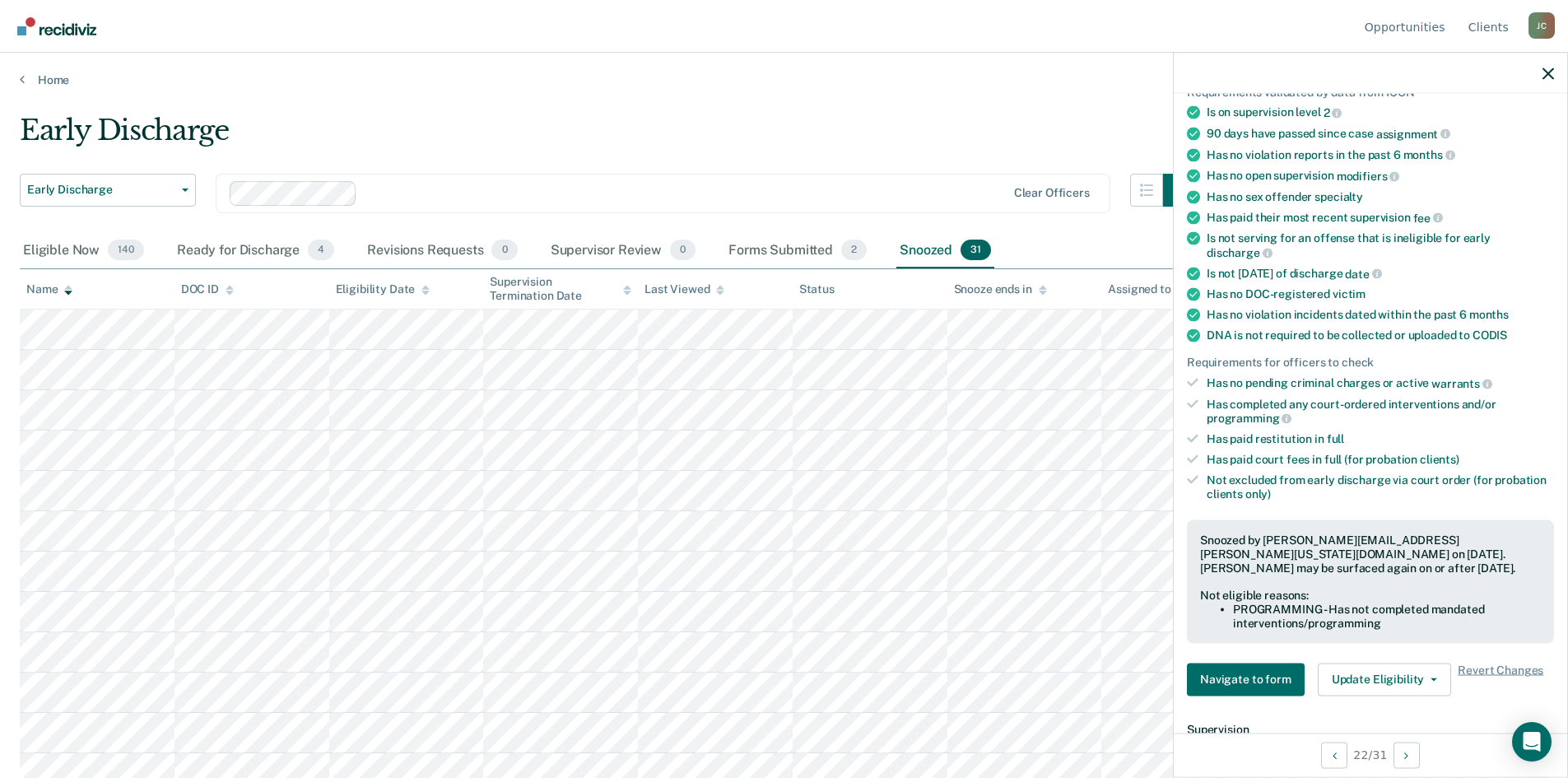
scroll to position [165, 0]
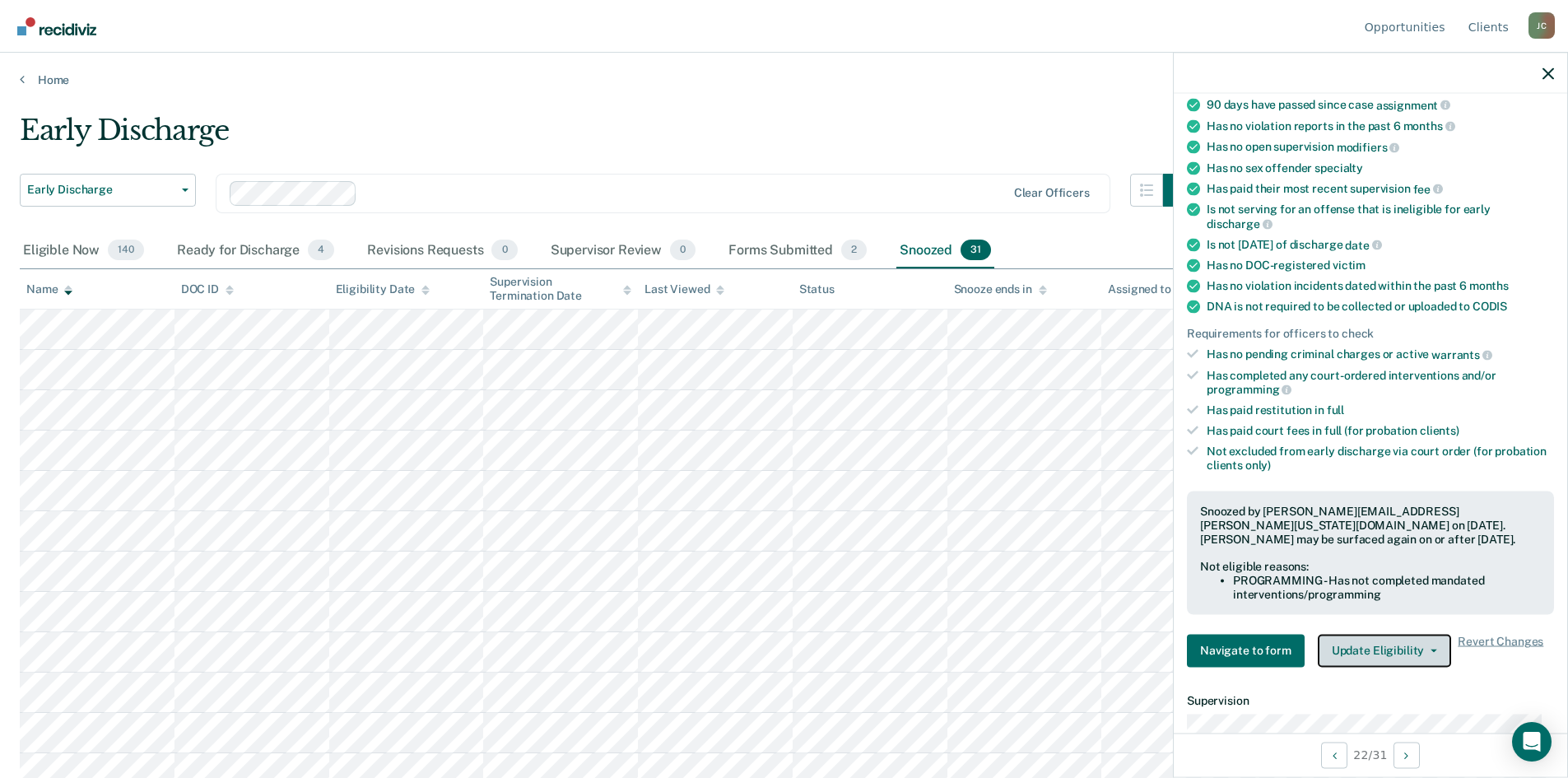
click at [1379, 645] on button "Update Eligibility" at bounding box center [1385, 650] width 134 height 33
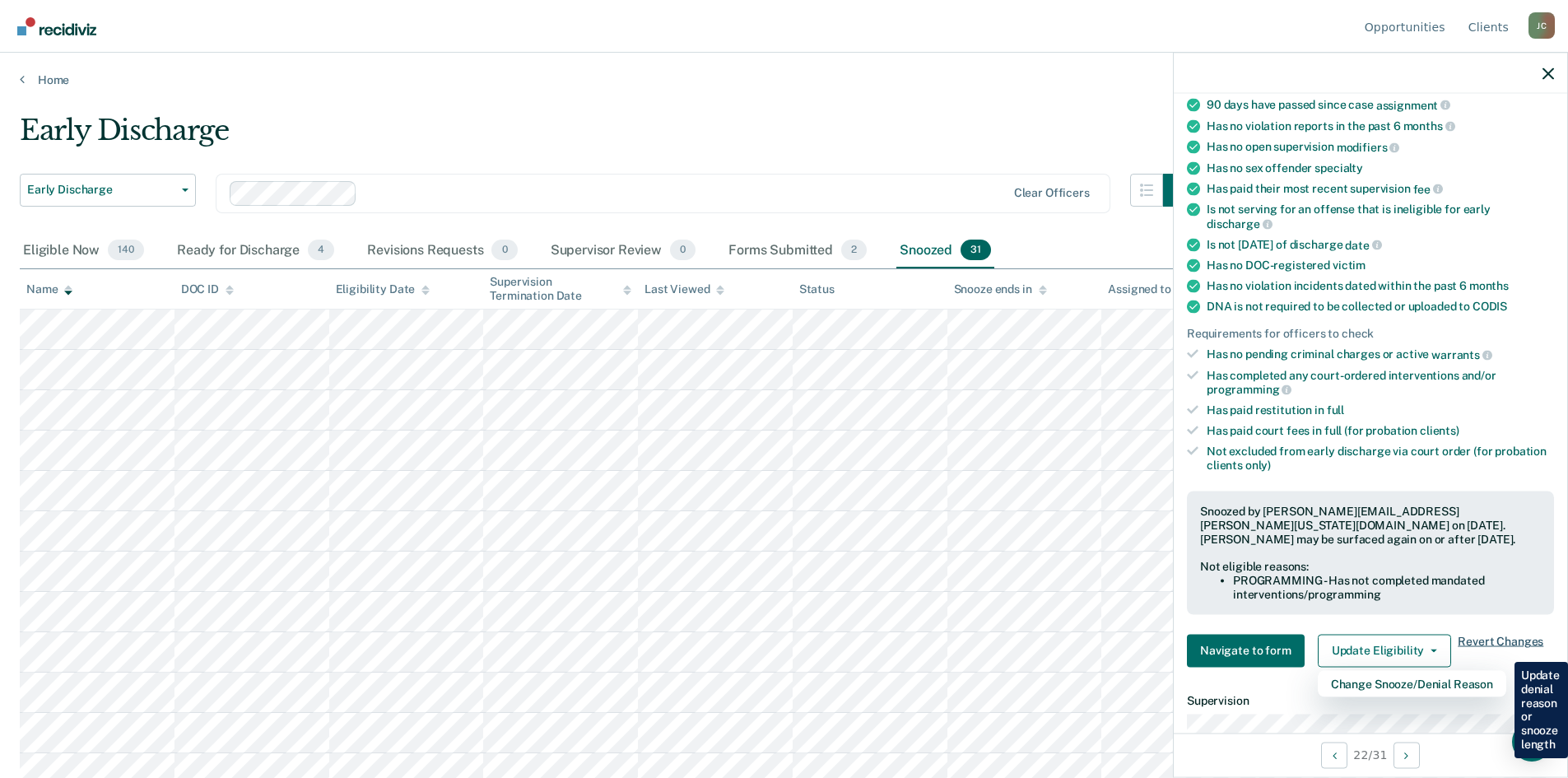
click at [1495, 643] on span "Revert Changes" at bounding box center [1500, 650] width 85 height 33
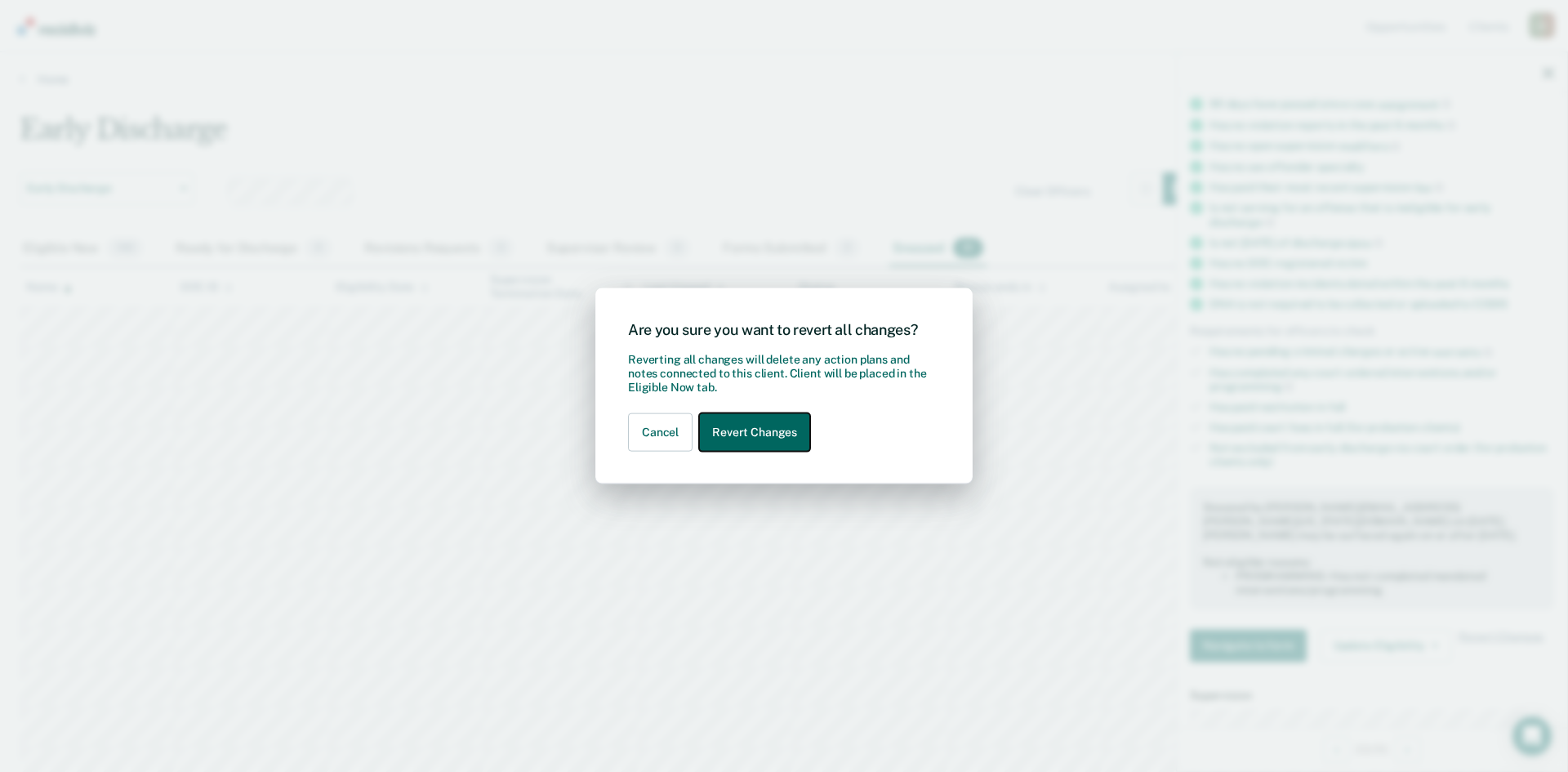
click at [753, 435] on button "Revert Changes" at bounding box center [755, 433] width 111 height 38
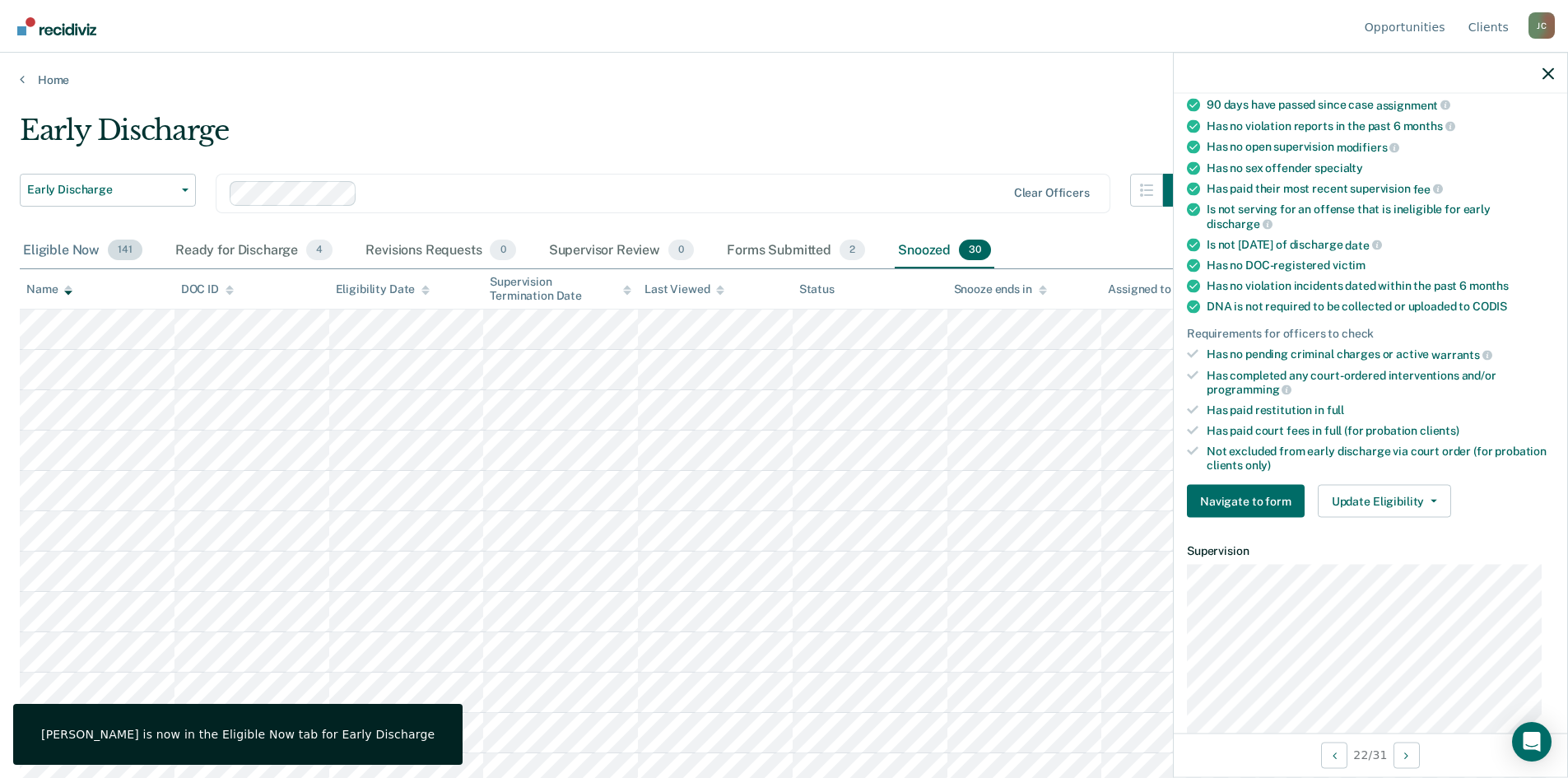
click at [81, 244] on div "Eligible Now 141" at bounding box center [82, 251] width 126 height 36
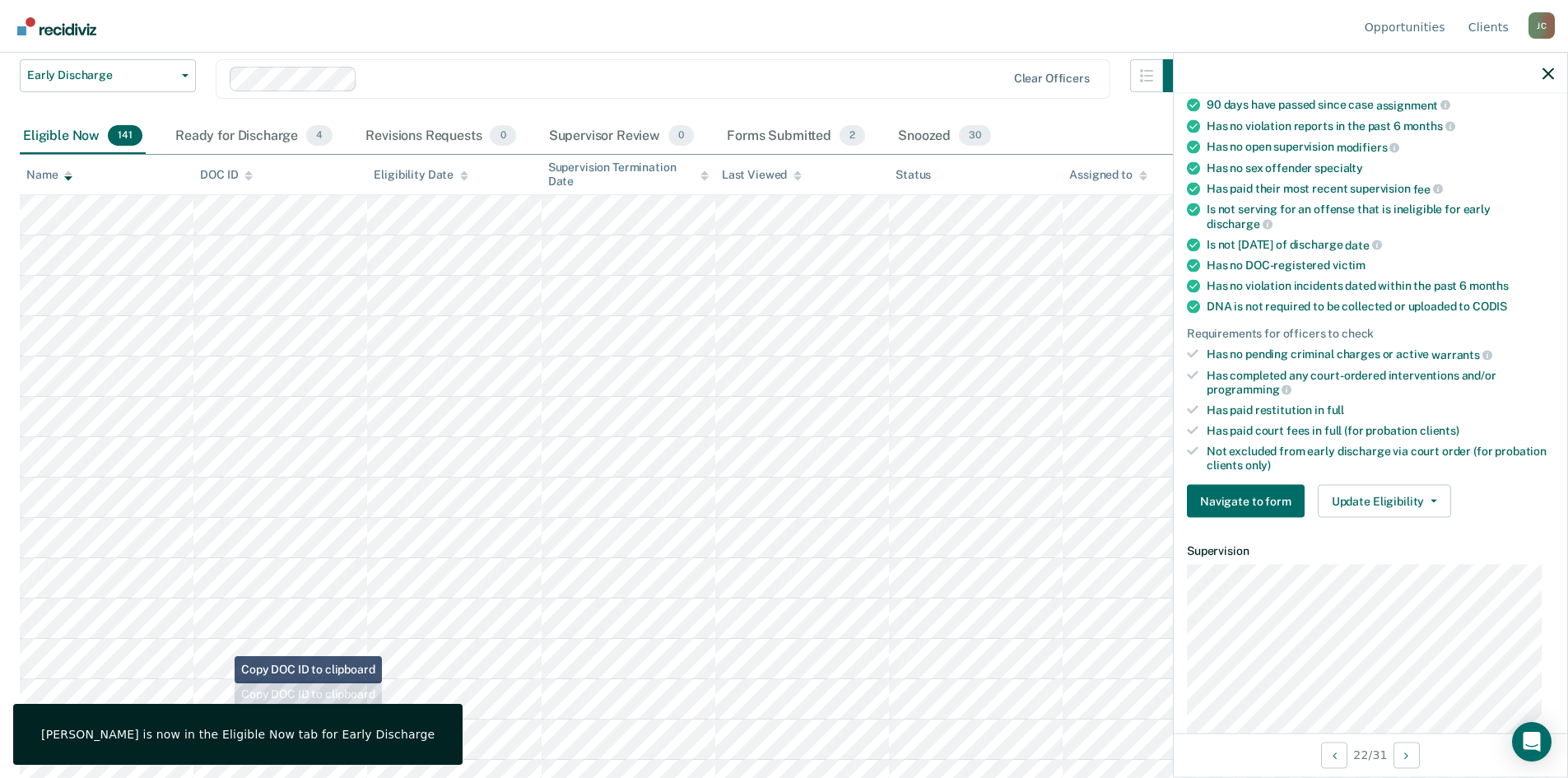
scroll to position [329, 0]
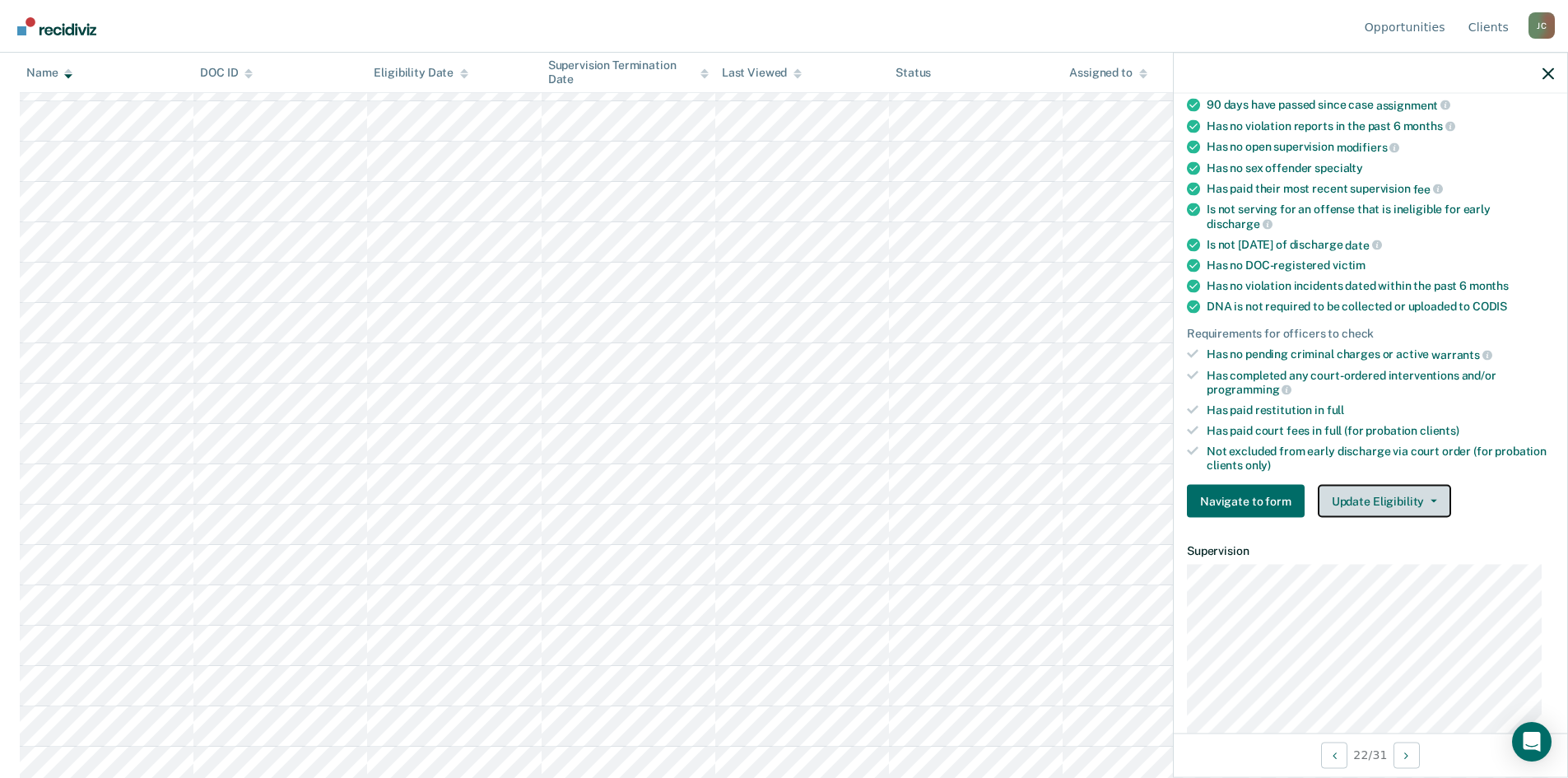
click at [1375, 494] on button "Update Eligibility" at bounding box center [1385, 502] width 134 height 33
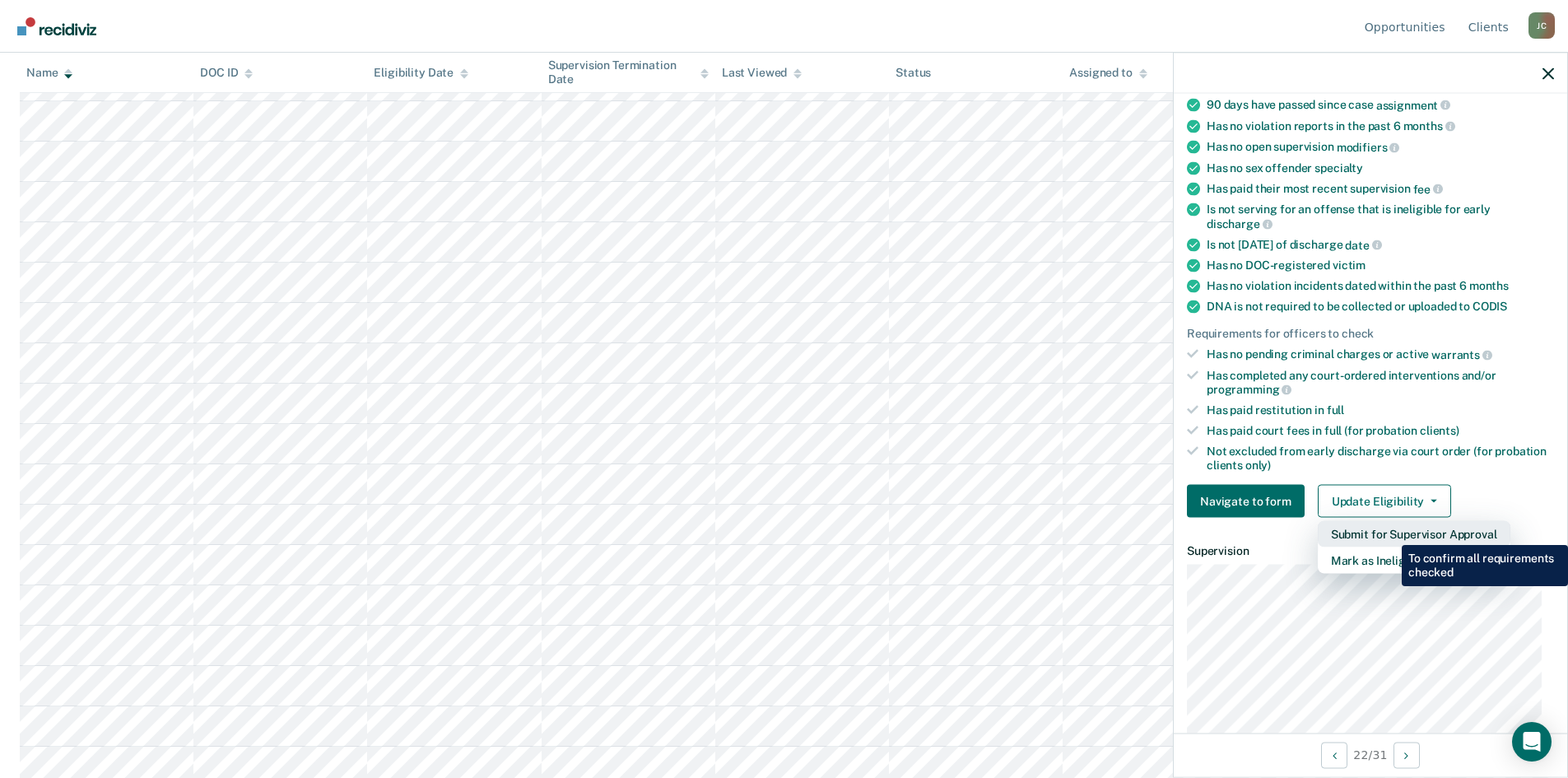
click at [1390, 533] on button "Submit for Supervisor Approval" at bounding box center [1414, 534] width 193 height 26
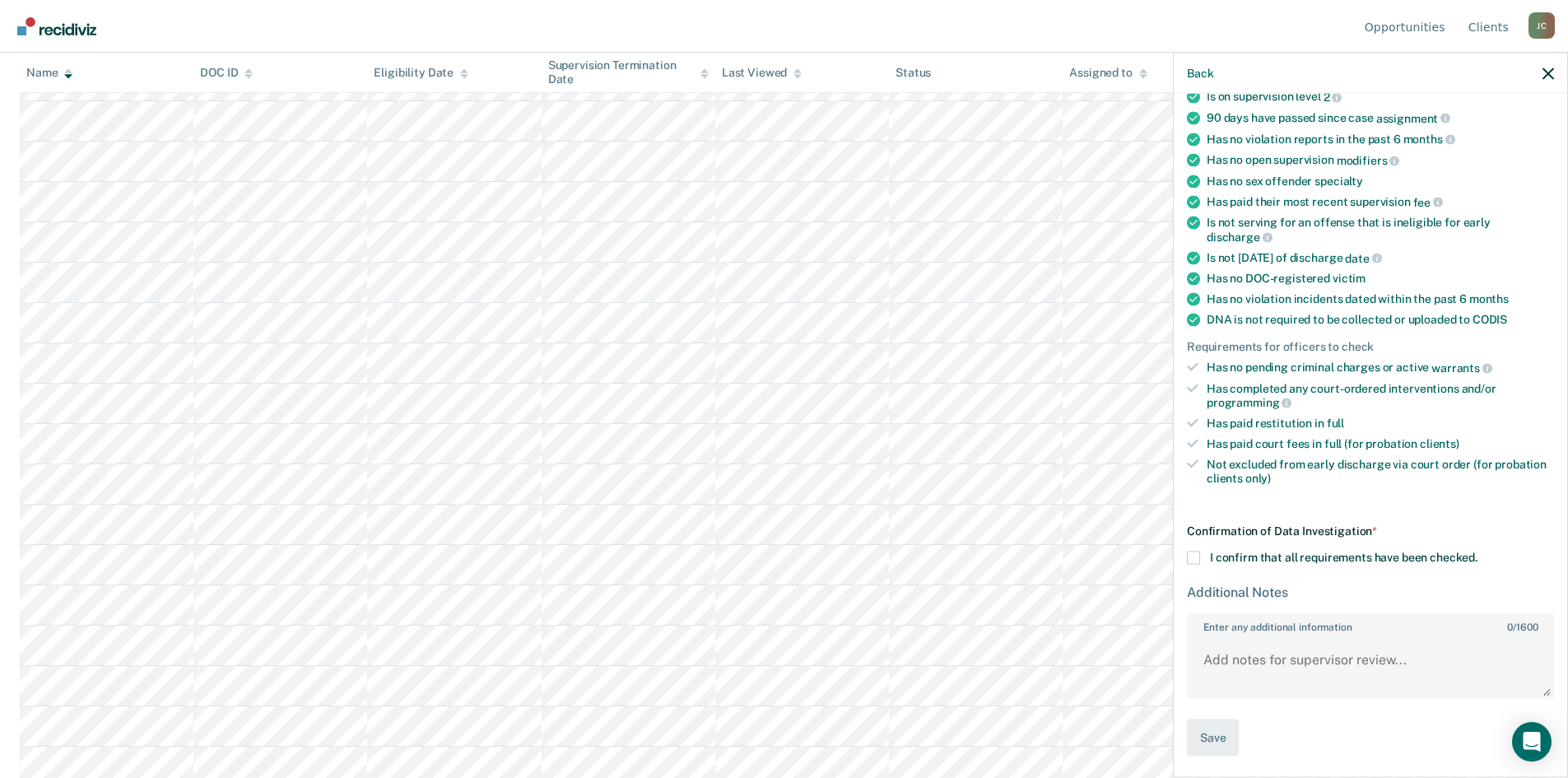
click at [1195, 556] on span at bounding box center [1194, 558] width 14 height 14
click at [1478, 551] on input "I confirm that all requirements have been checked." at bounding box center [1478, 551] width 0 height 0
click at [1208, 742] on button "Save" at bounding box center [1214, 738] width 52 height 37
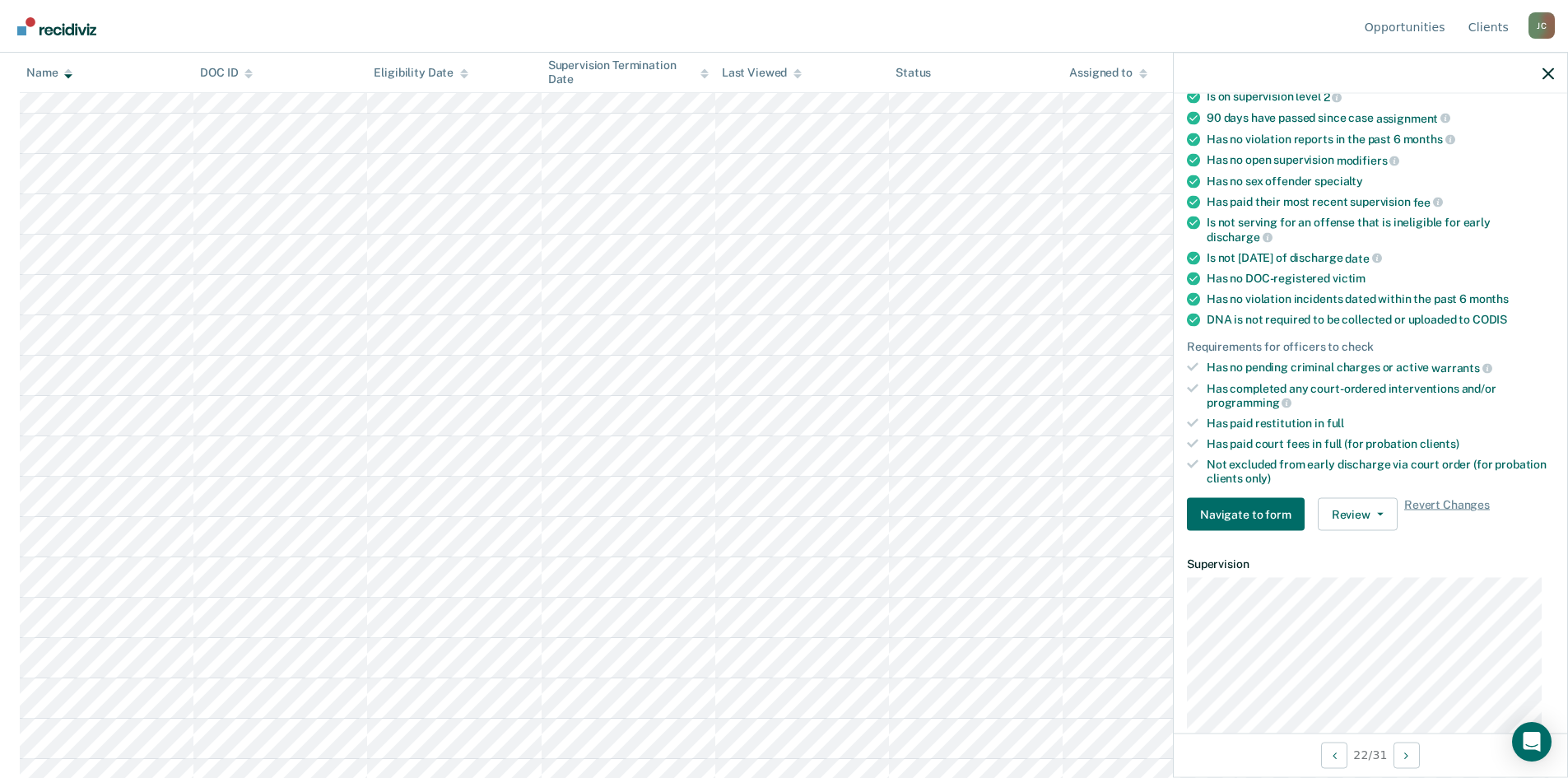
scroll to position [775, 0]
click at [814, 763] on button "Load more" at bounding box center [784, 768] width 79 height 19
click at [768, 763] on button "Load more" at bounding box center [784, 768] width 79 height 19
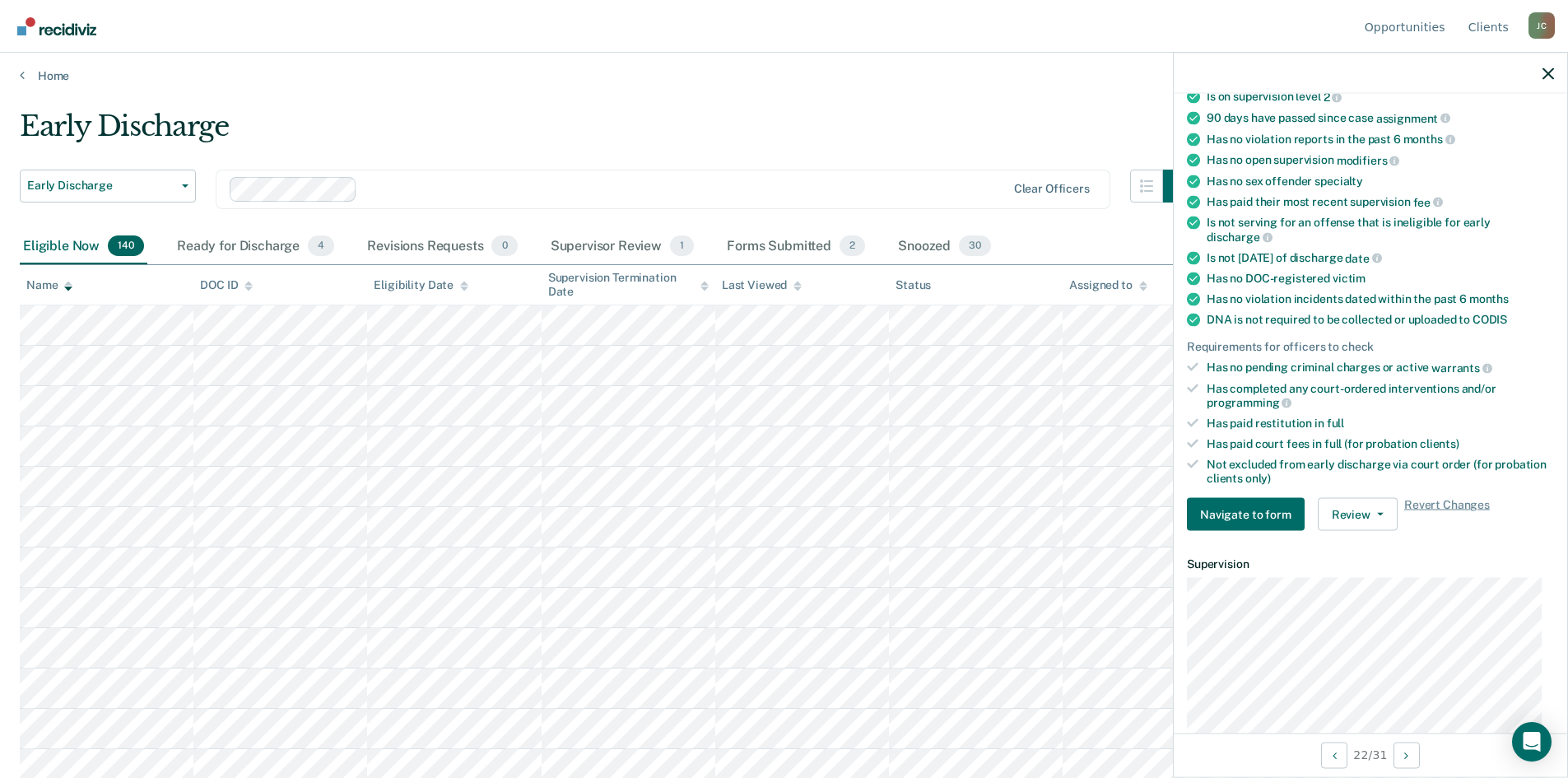
scroll to position [0, 0]
click at [595, 238] on div "Supervisor Review 1" at bounding box center [623, 251] width 151 height 36
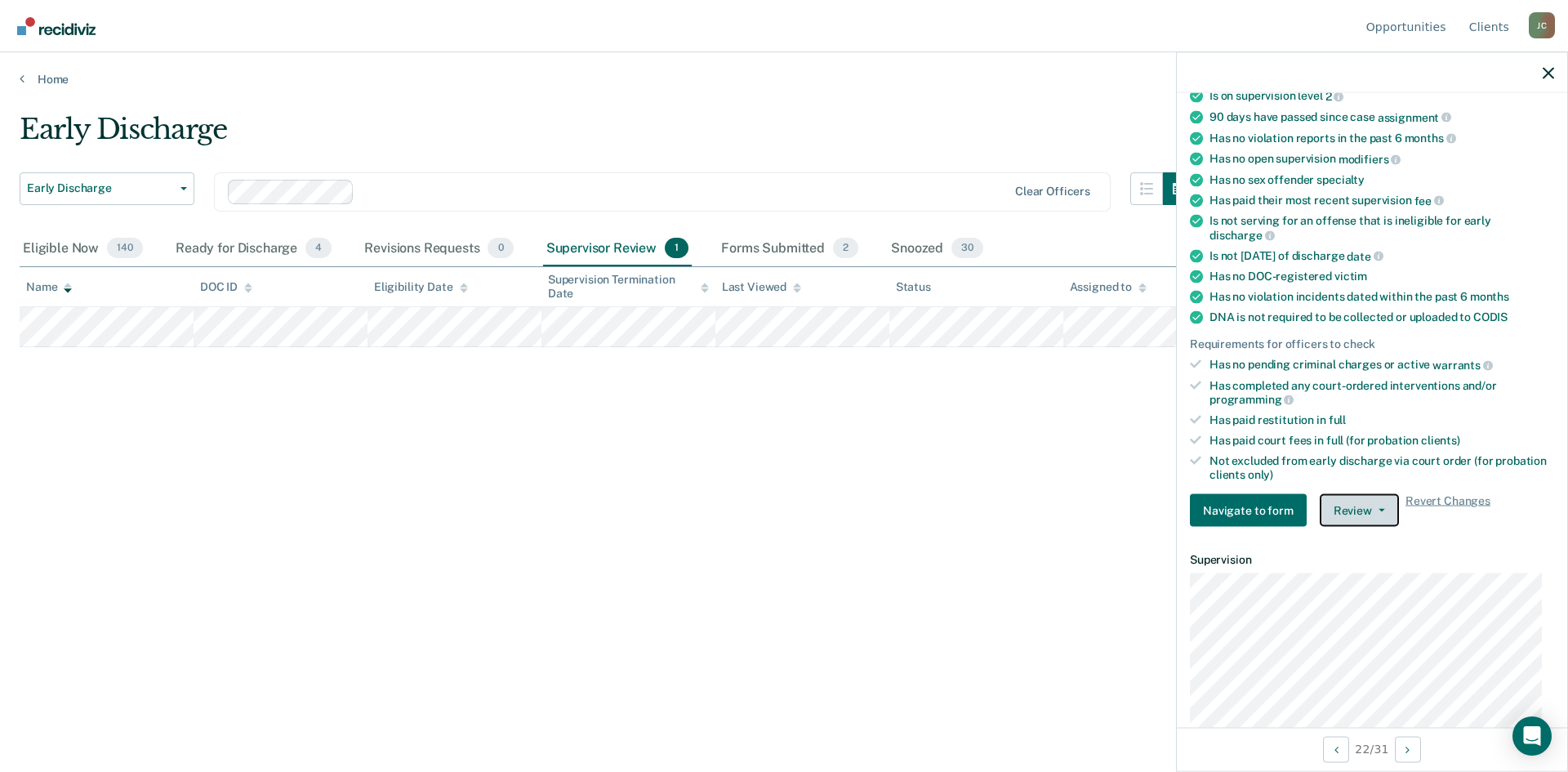
click at [1346, 508] on button "Review" at bounding box center [1359, 511] width 79 height 33
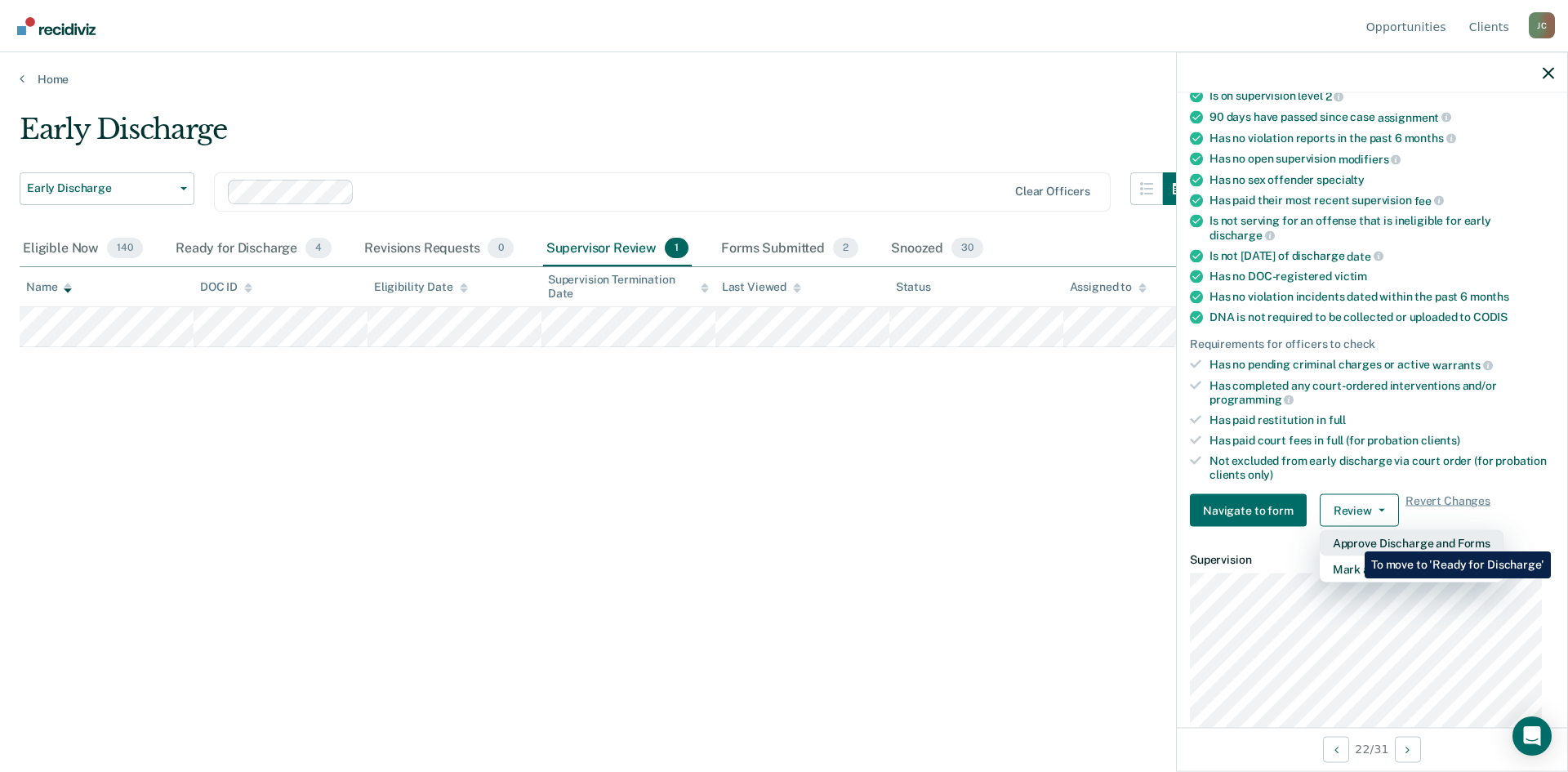
click at [1352, 539] on button "Approve Discharge and Forms" at bounding box center [1410, 543] width 184 height 26
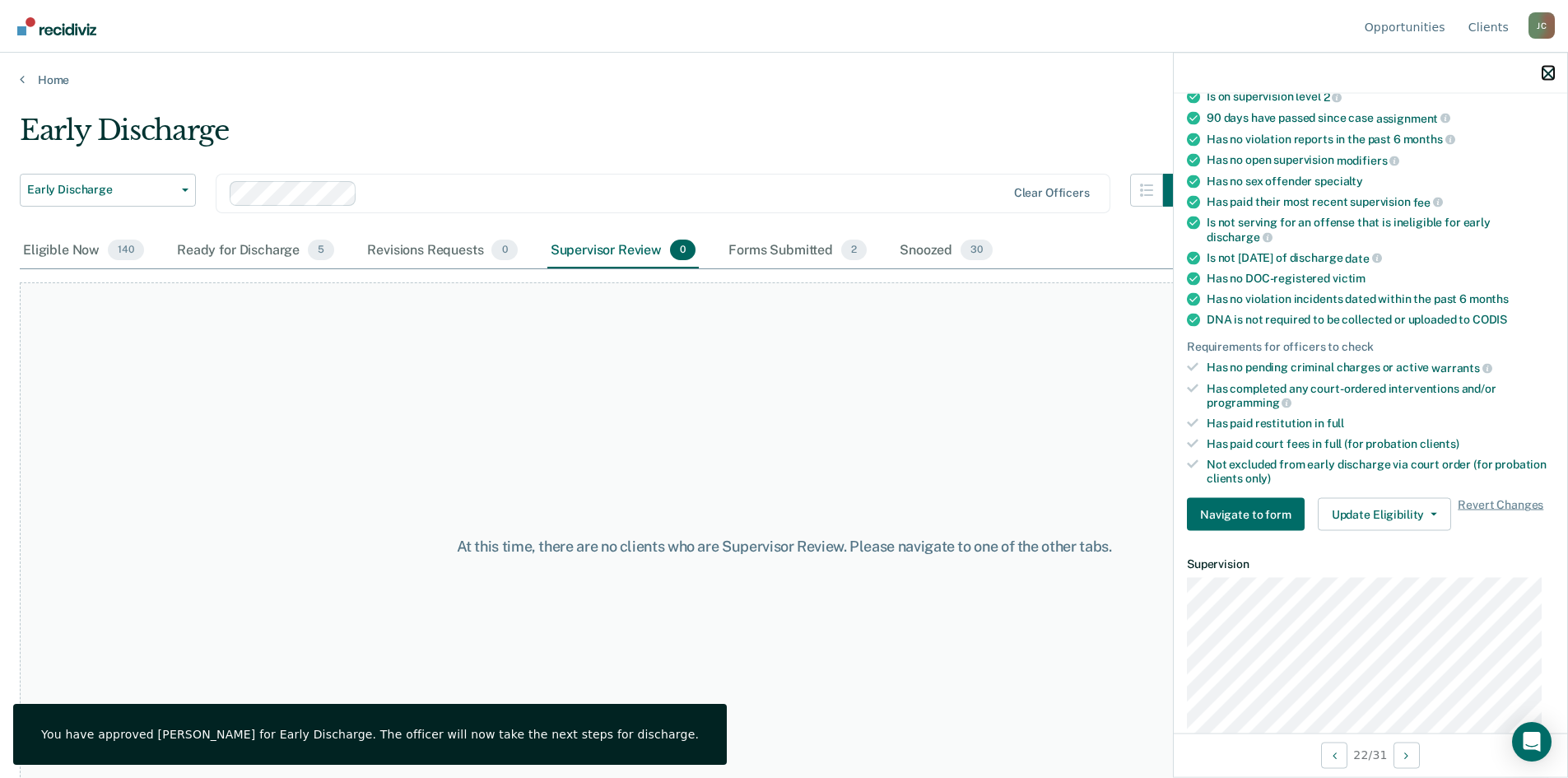
click at [1546, 78] on icon "button" at bounding box center [1549, 74] width 12 height 12
